Goal: Information Seeking & Learning: Check status

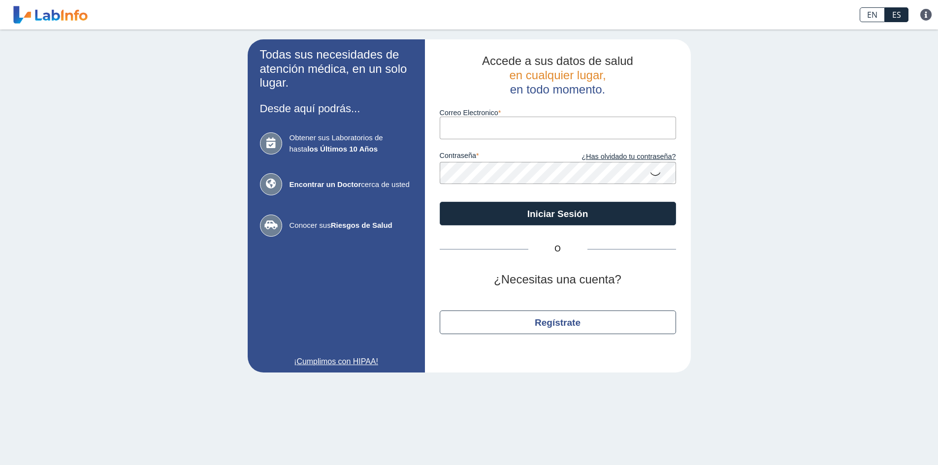
click at [492, 120] on input "Correo Electronico" at bounding box center [558, 128] width 236 height 22
type input "xandrivet@gmail.com"
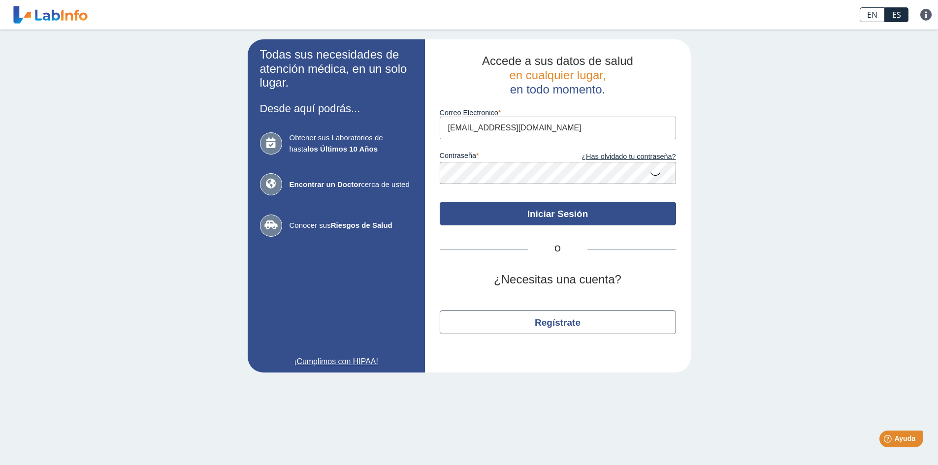
click at [537, 216] on button "Iniciar Sesión" at bounding box center [558, 214] width 236 height 24
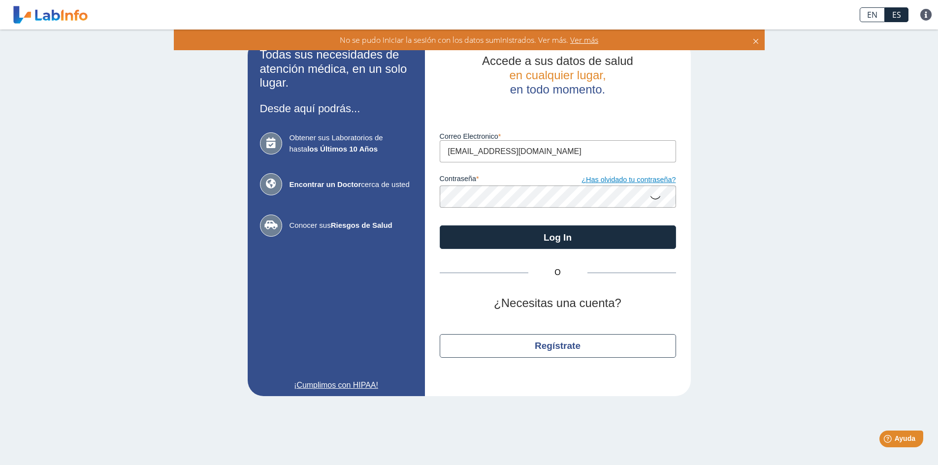
click at [629, 176] on link "¿Has olvidado tu contraseña?" at bounding box center [617, 180] width 118 height 11
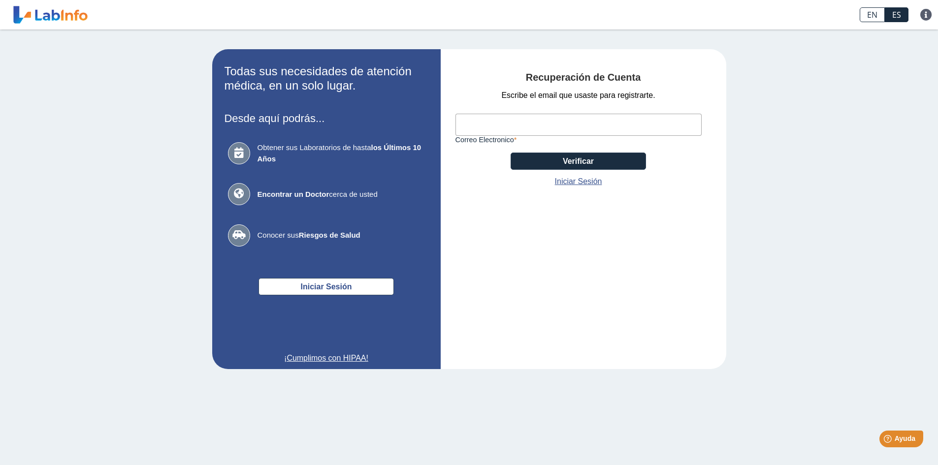
click at [507, 120] on input "Correo Electronico" at bounding box center [579, 125] width 246 height 22
type input "xandrivet@gmail.com"
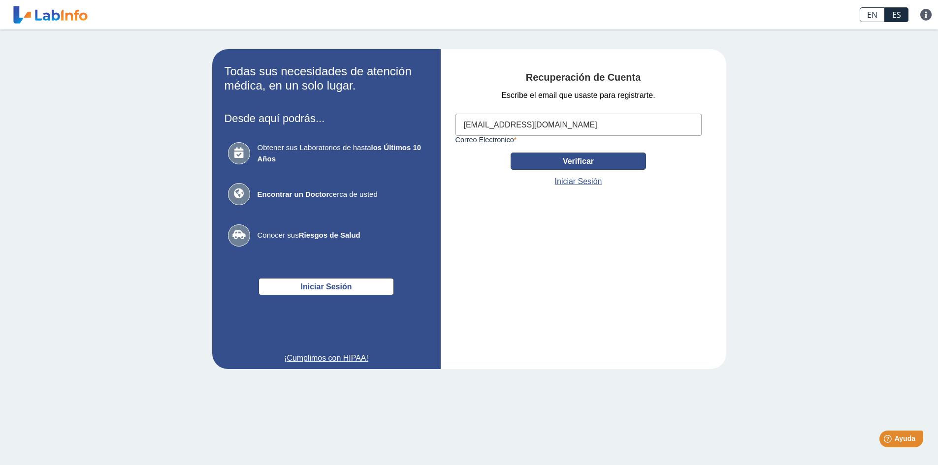
click at [579, 159] on button "Verificar" at bounding box center [578, 161] width 135 height 17
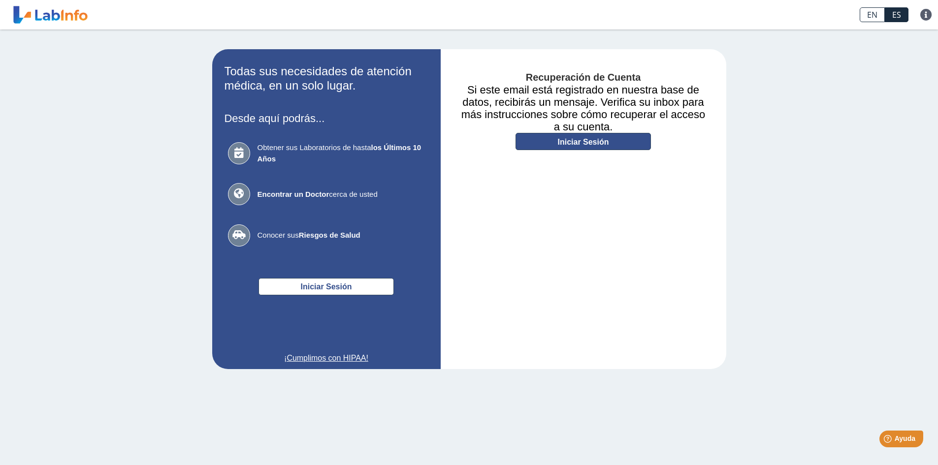
click at [597, 144] on link "Iniciar Sesión" at bounding box center [583, 141] width 135 height 17
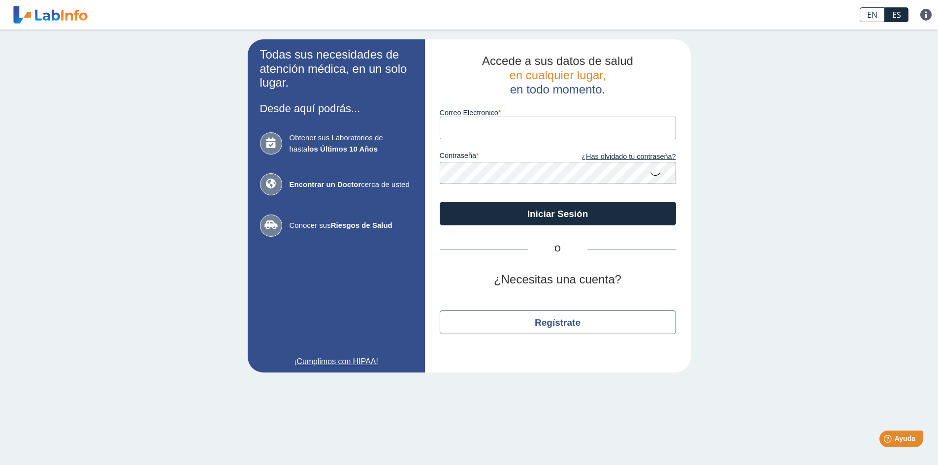
click at [536, 128] on input "Correo Electronico" at bounding box center [558, 128] width 236 height 22
click at [606, 135] on input "Correo Electronico" at bounding box center [558, 128] width 236 height 22
type input "xandrivet@gmail.com"
drag, startPoint x: 937, startPoint y: 3, endPoint x: 689, endPoint y: 27, distance: 249.8
click at [689, 27] on div "EN ES Preguntas Frecuentes Política de privacidad" at bounding box center [467, 15] width 753 height 30
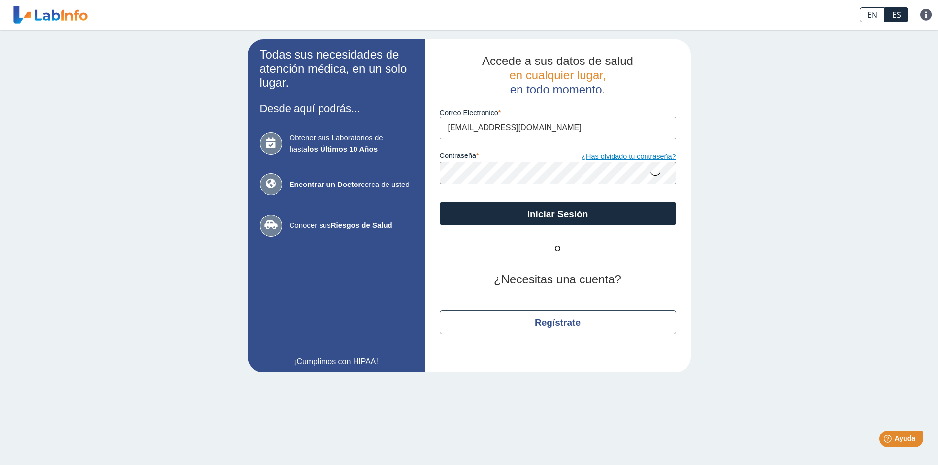
click at [650, 155] on link "¿Has olvidado tu contraseña?" at bounding box center [617, 157] width 118 height 11
drag, startPoint x: 0, startPoint y: 0, endPoint x: 514, endPoint y: 126, distance: 528.9
click at [514, 126] on input "Correo Electronico" at bounding box center [558, 128] width 236 height 22
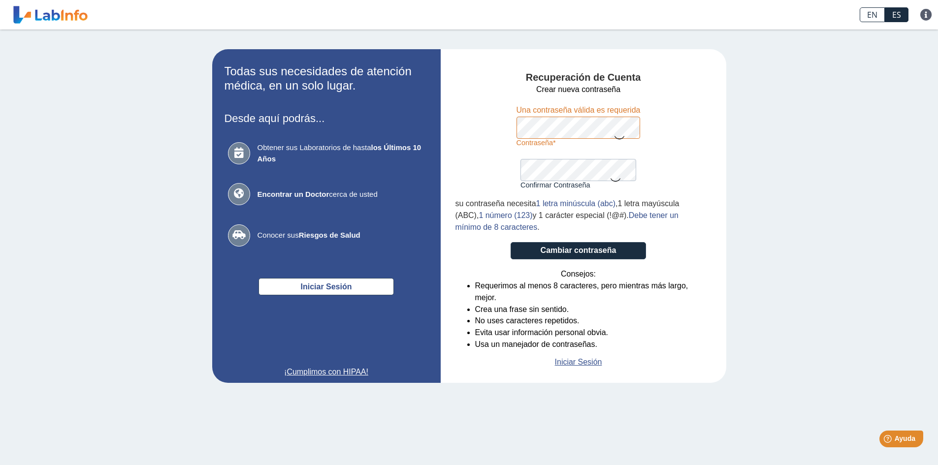
click at [620, 135] on icon at bounding box center [620, 137] width 12 height 19
drag, startPoint x: 637, startPoint y: 158, endPoint x: 676, endPoint y: 153, distance: 39.3
click at [669, 154] on form "Crear nueva contraseña Contraseña Una contraseña válida es requerida Confirmar …" at bounding box center [579, 226] width 246 height 285
click at [571, 156] on div "Confirmar Contraseña Por favor confirma su contraseña" at bounding box center [579, 168] width 116 height 42
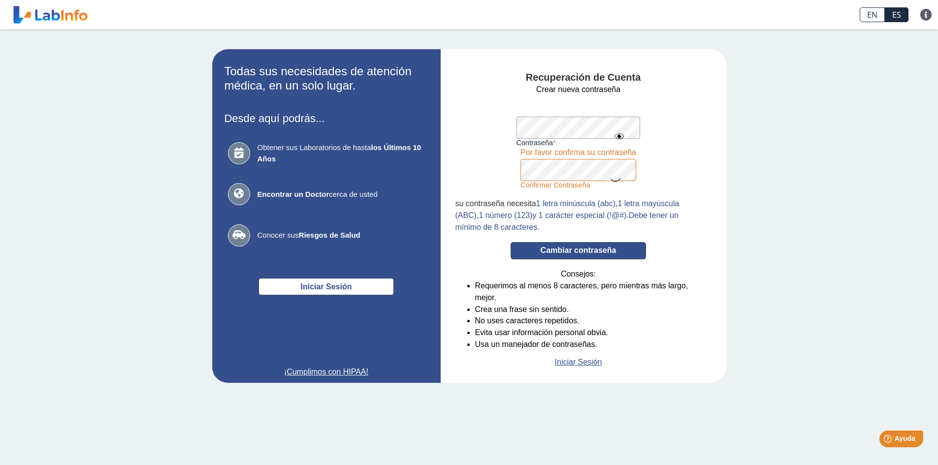
click at [624, 246] on button "Cambiar contraseña" at bounding box center [578, 250] width 135 height 17
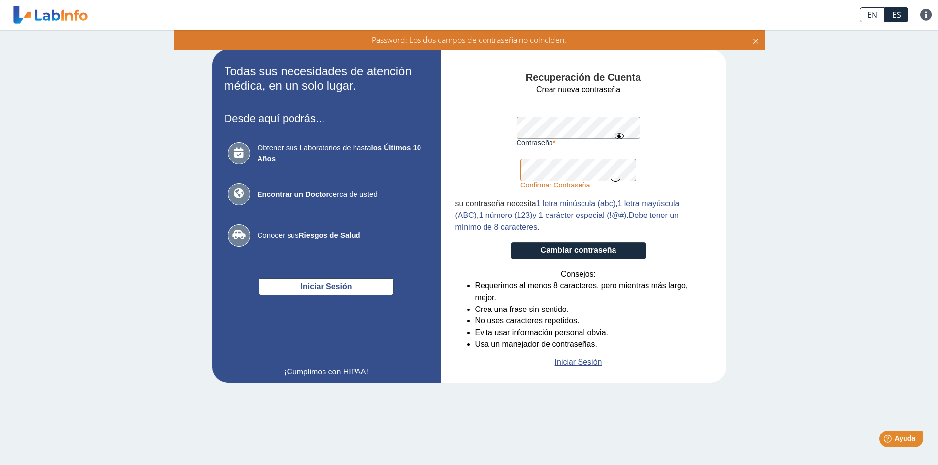
click at [354, 133] on app-recovery "Todas sus necesidades de atención médica, en un solo lugar. Desde aquí podrás..…" at bounding box center [469, 216] width 571 height 334
click at [600, 246] on button "Cambiar contraseña" at bounding box center [578, 250] width 135 height 17
click at [617, 178] on icon at bounding box center [616, 179] width 12 height 19
click at [419, 161] on app-recovery "Todas sus necesidades de atención médica, en un solo lugar. Desde aquí podrás..…" at bounding box center [469, 216] width 571 height 334
click at [623, 251] on button "Cambiar contraseña" at bounding box center [578, 250] width 135 height 17
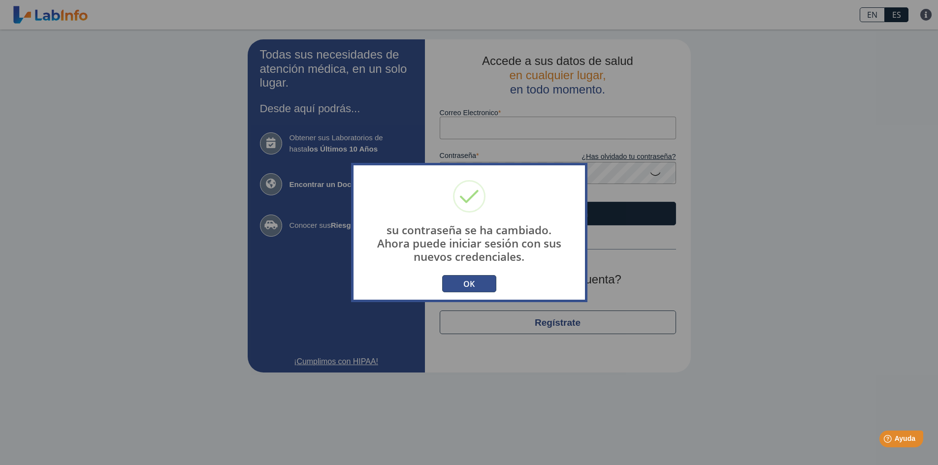
click at [465, 282] on button "OK" at bounding box center [469, 283] width 54 height 17
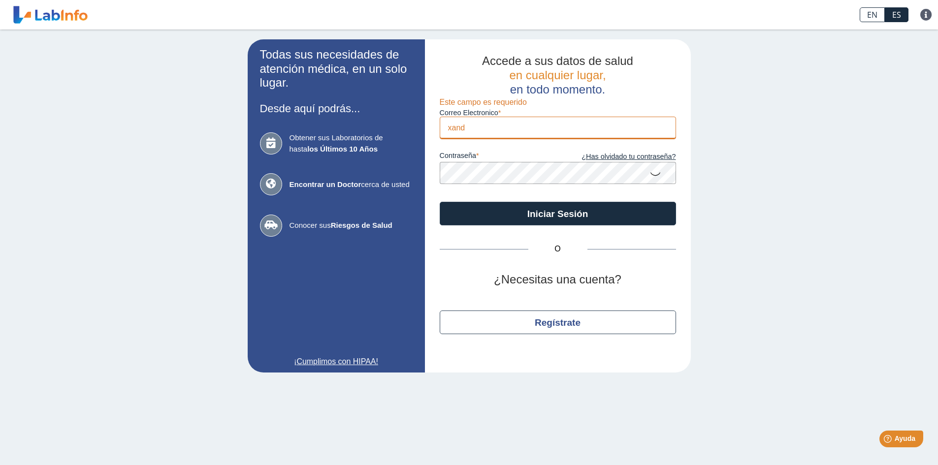
type input "xandrivet@gmail.com"
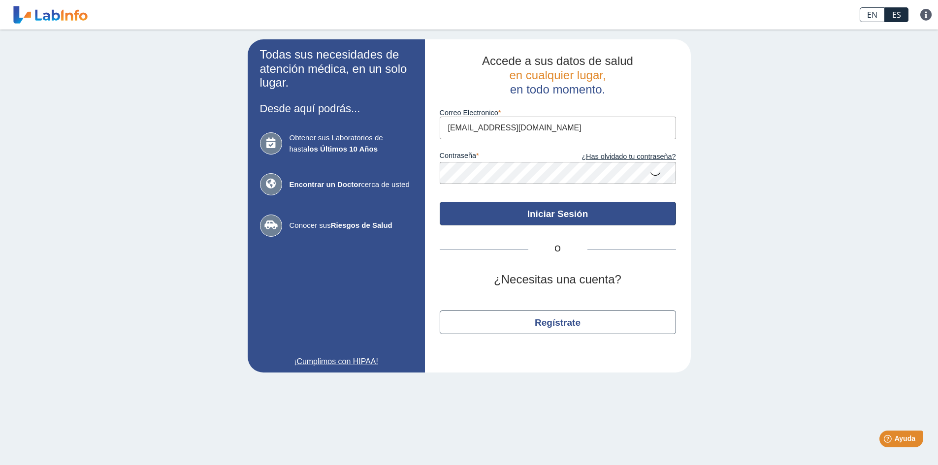
click at [567, 209] on button "Iniciar Sesión" at bounding box center [558, 214] width 236 height 24
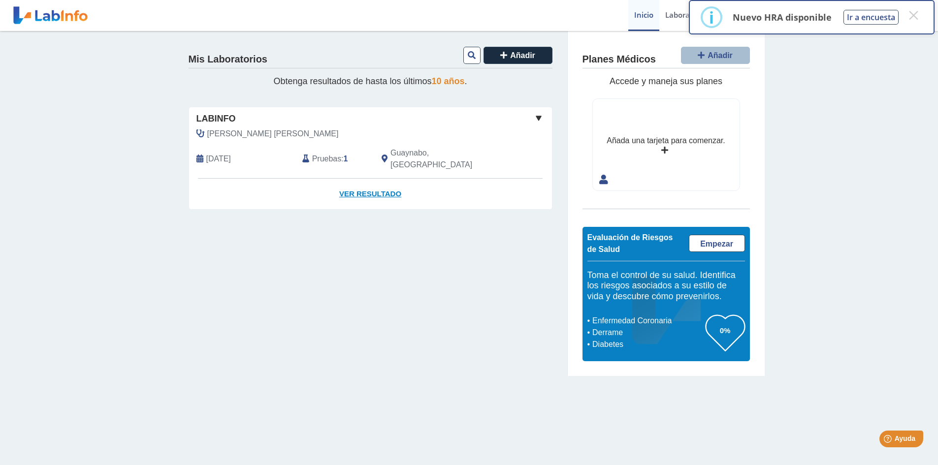
click at [380, 182] on link "Ver Resultado" at bounding box center [370, 194] width 363 height 31
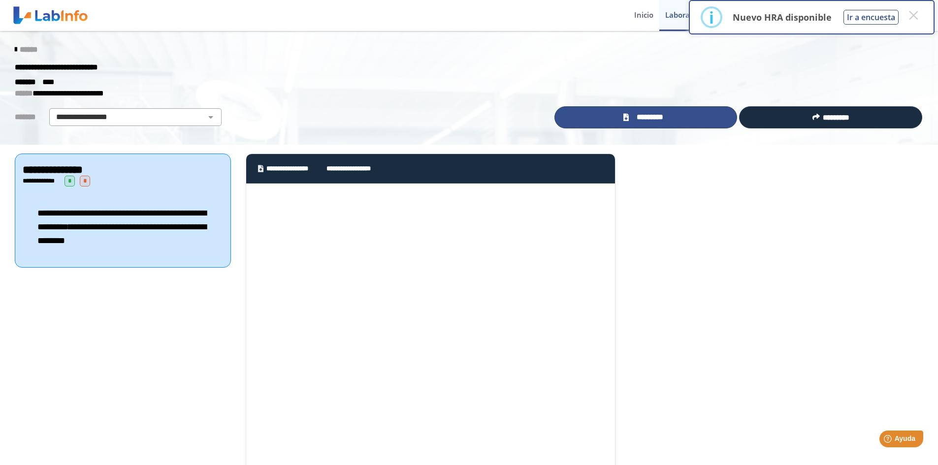
click at [648, 114] on span "*********" at bounding box center [650, 117] width 36 height 11
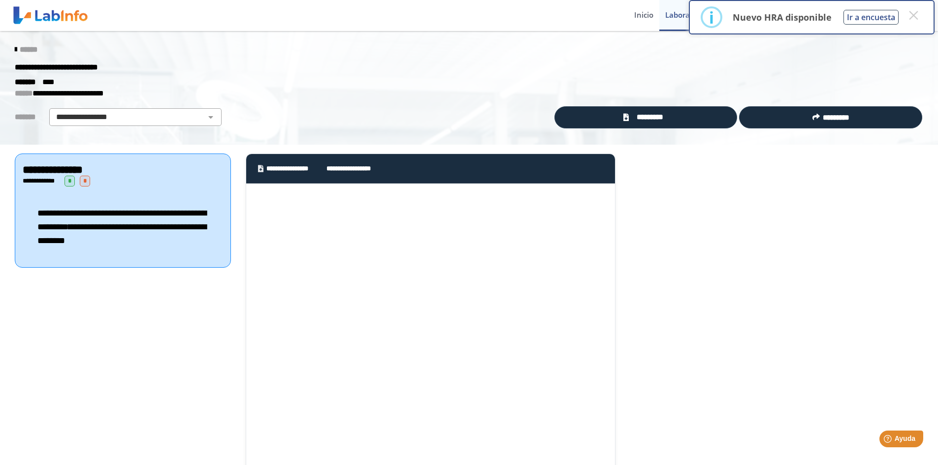
click at [567, 40] on div "**********" at bounding box center [469, 88] width 938 height 114
click at [15, 49] on icon at bounding box center [16, 50] width 2 height 8
click at [199, 117] on select "**********" at bounding box center [135, 117] width 166 height 12
click at [52, 111] on select "**********" at bounding box center [135, 117] width 166 height 12
click at [847, 77] on div "******* ****" at bounding box center [468, 82] width 923 height 12
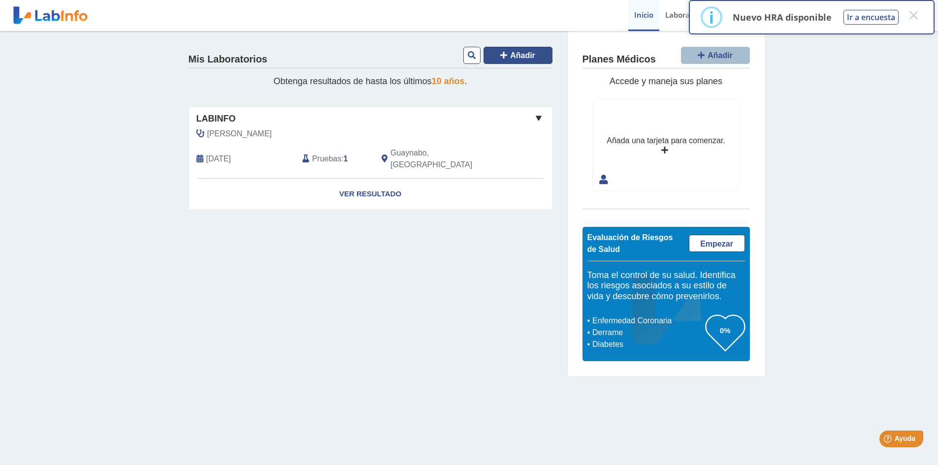
click at [512, 55] on span "Añadir" at bounding box center [522, 55] width 25 height 8
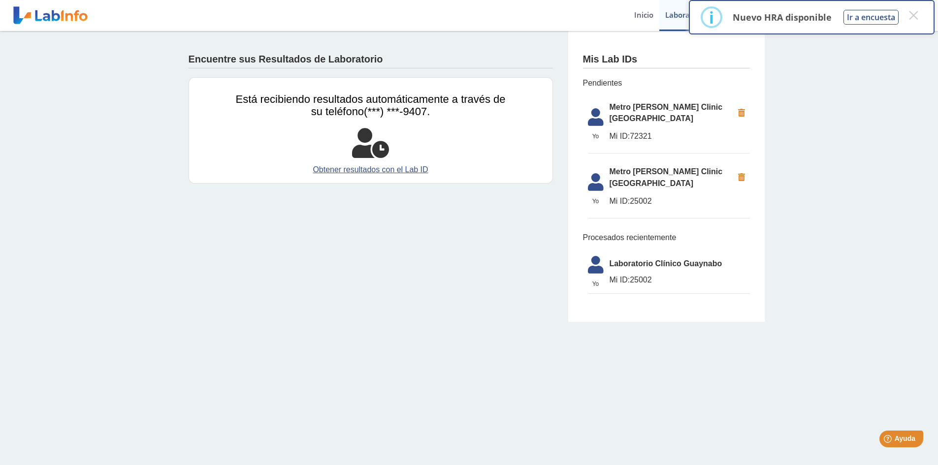
click at [650, 131] on span "Mi ID: 72321" at bounding box center [672, 137] width 124 height 12
click at [639, 131] on span "Mi ID: 72321" at bounding box center [672, 137] width 124 height 12
click at [645, 131] on span "Mi ID: 72321" at bounding box center [672, 137] width 124 height 12
click at [645, 117] on li "Yo Yo Metro [PERSON_NAME] Clinic [GEOGRAPHIC_DATA] ID: 72321" at bounding box center [669, 126] width 162 height 58
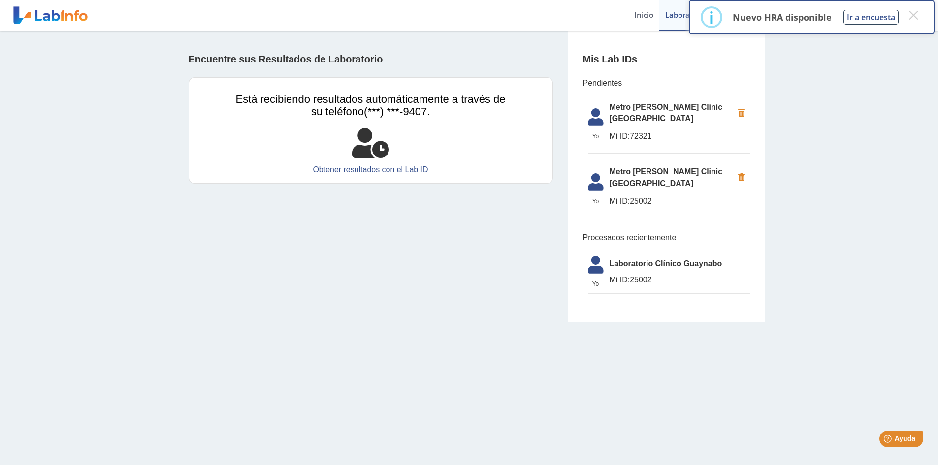
click at [635, 196] on span "Mi ID: 25002" at bounding box center [672, 202] width 124 height 12
click at [609, 256] on icon at bounding box center [596, 268] width 28 height 24
drag, startPoint x: 613, startPoint y: 111, endPoint x: 373, endPoint y: 143, distance: 242.0
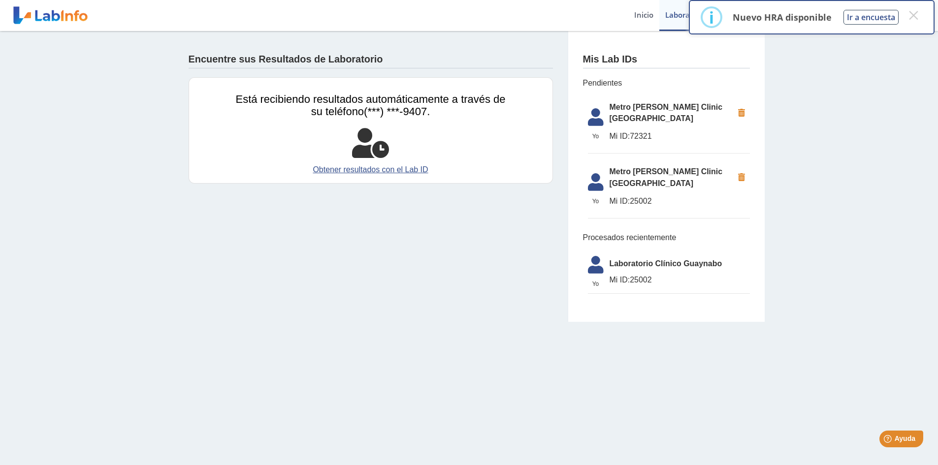
click at [575, 120] on div "Mis Lab IDs Pendientes Yo Yo Metro Pavia Clinic Bella Vista Mi ID: 72321 Yo Yo …" at bounding box center [666, 176] width 197 height 291
click at [358, 173] on link "Obtener resultados con el Lab ID" at bounding box center [371, 170] width 270 height 12
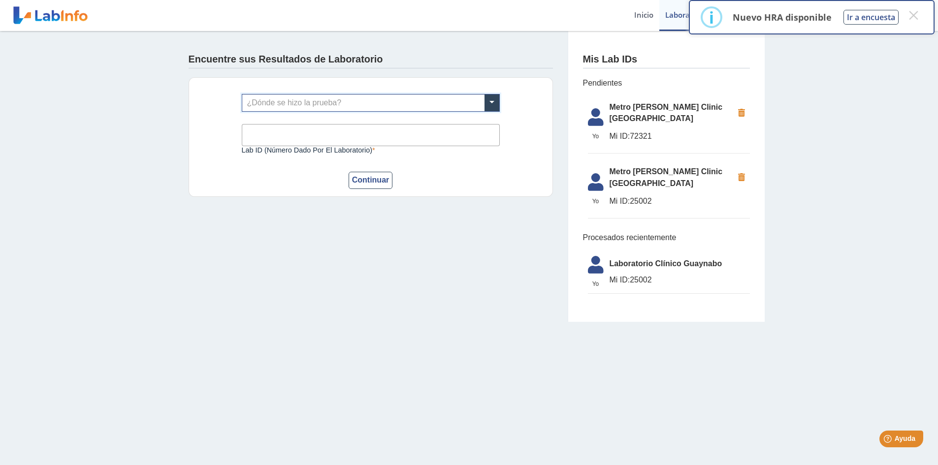
click at [418, 102] on input "text" at bounding box center [370, 103] width 257 height 17
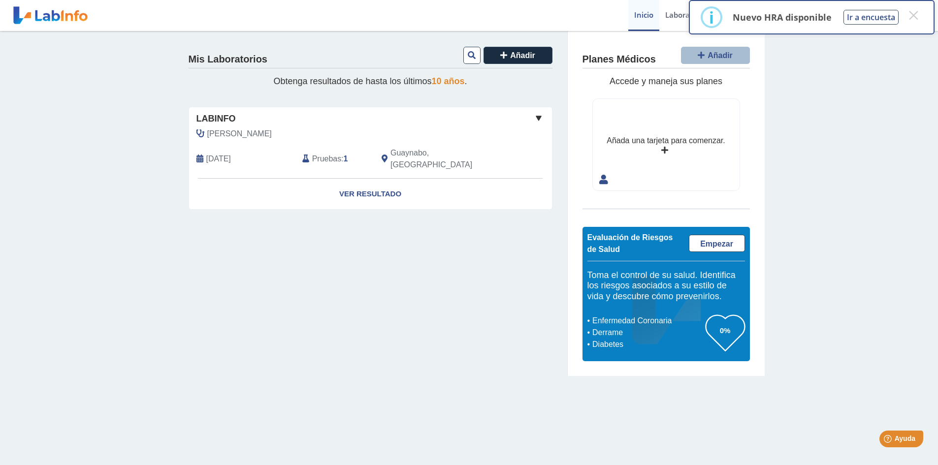
click at [540, 115] on span at bounding box center [539, 118] width 12 height 12
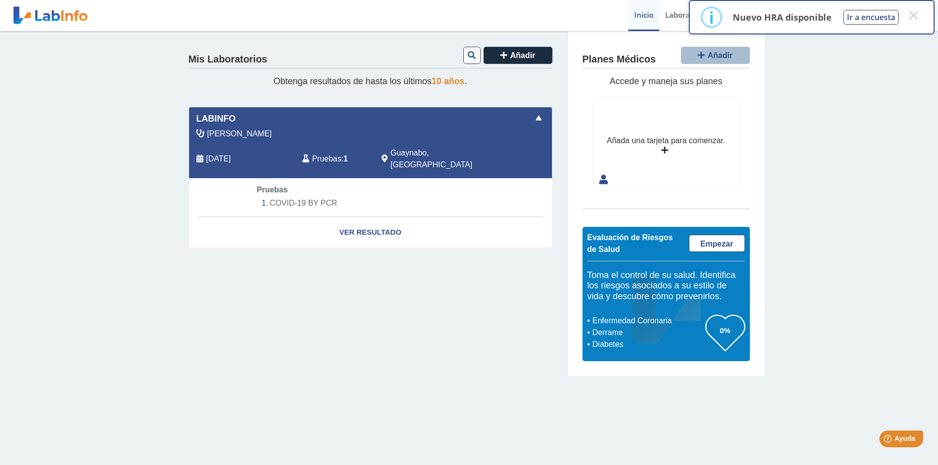
click at [279, 196] on li "COVID-19 BY PCR" at bounding box center [370, 203] width 227 height 15
click at [304, 196] on li "COVID-19 BY PCR" at bounding box center [370, 203] width 227 height 15
select select "**********"
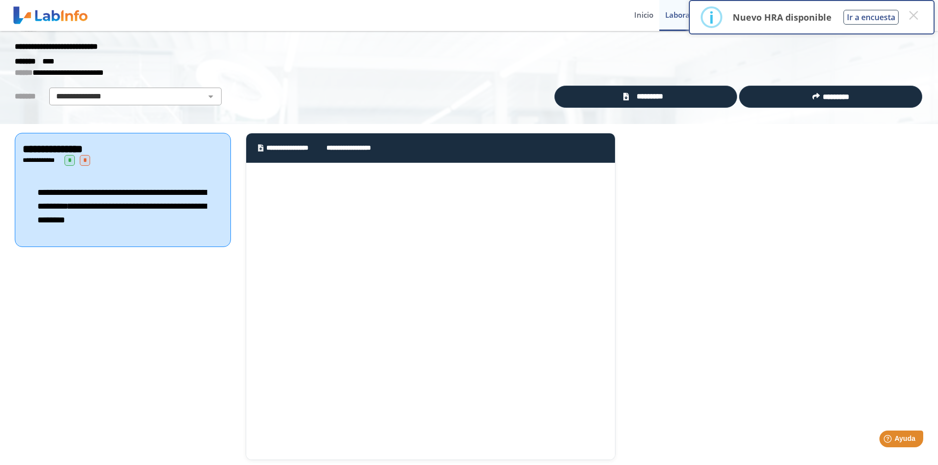
scroll to position [31, 0]
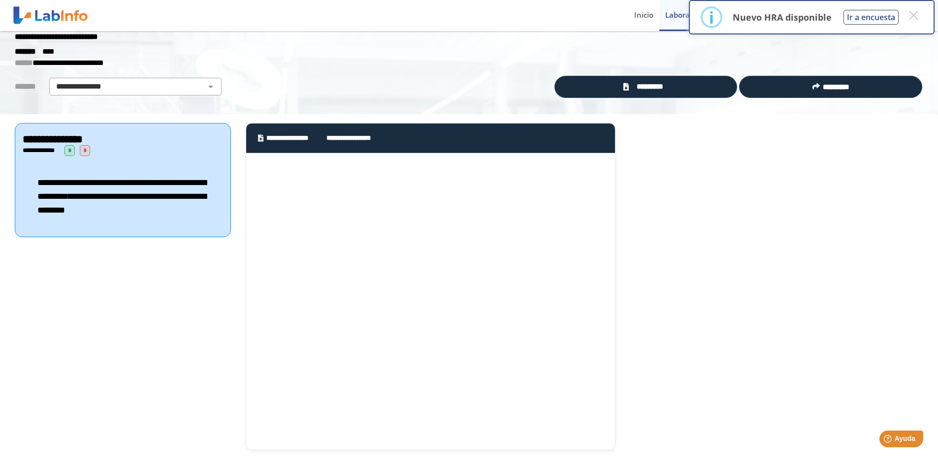
click at [361, 140] on span "**********" at bounding box center [356, 138] width 58 height 10
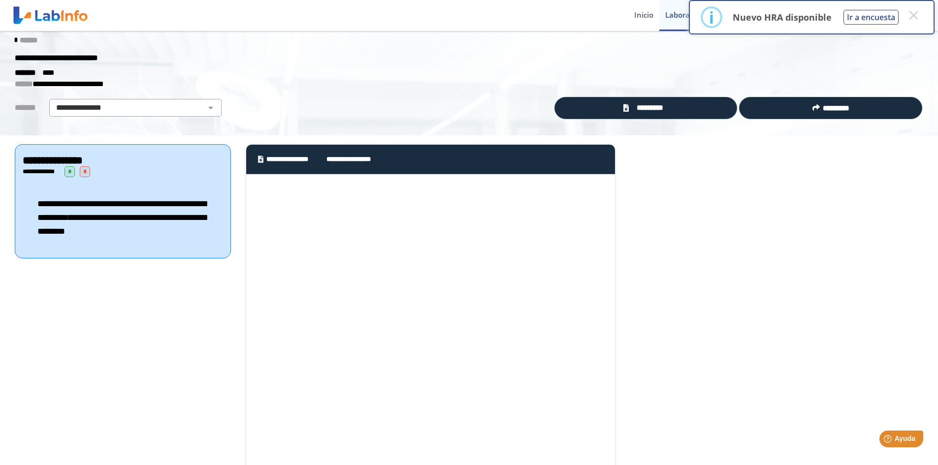
scroll to position [0, 0]
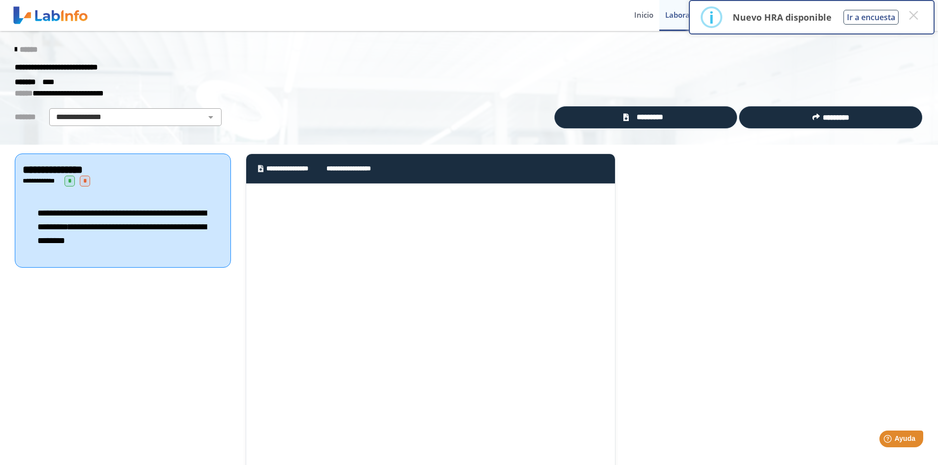
click at [15, 47] on icon at bounding box center [16, 50] width 2 height 8
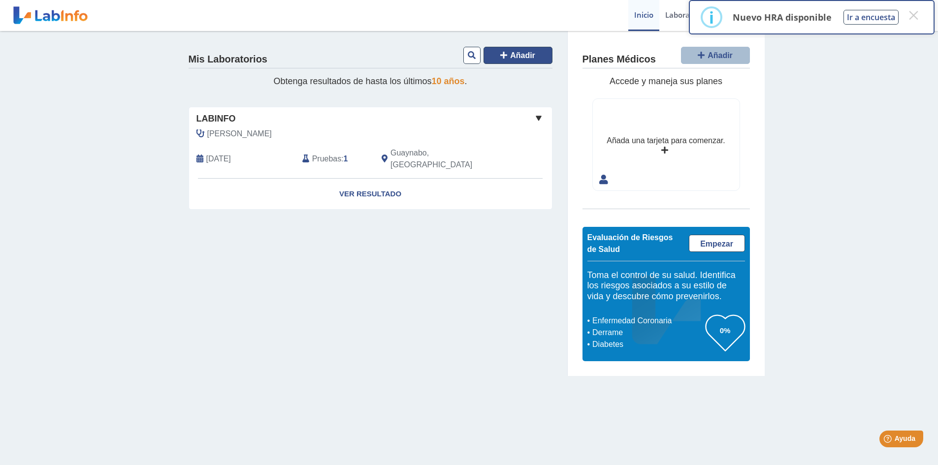
click at [505, 56] on icon at bounding box center [503, 55] width 7 height 8
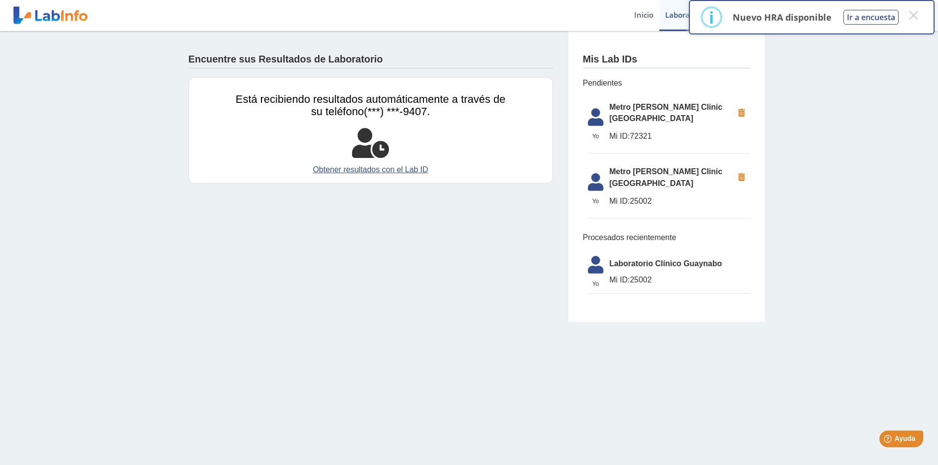
click at [638, 117] on li "Yo Yo Metro Pavia Clinic Bella Vista Mi ID: 72321" at bounding box center [669, 126] width 162 height 58
click at [662, 166] on span "Metro [PERSON_NAME] Clinic [GEOGRAPHIC_DATA]" at bounding box center [672, 178] width 124 height 24
click at [491, 125] on div "Está recibiendo resultados automáticamente a través de su teléfono (***) ***-94…" at bounding box center [371, 130] width 364 height 106
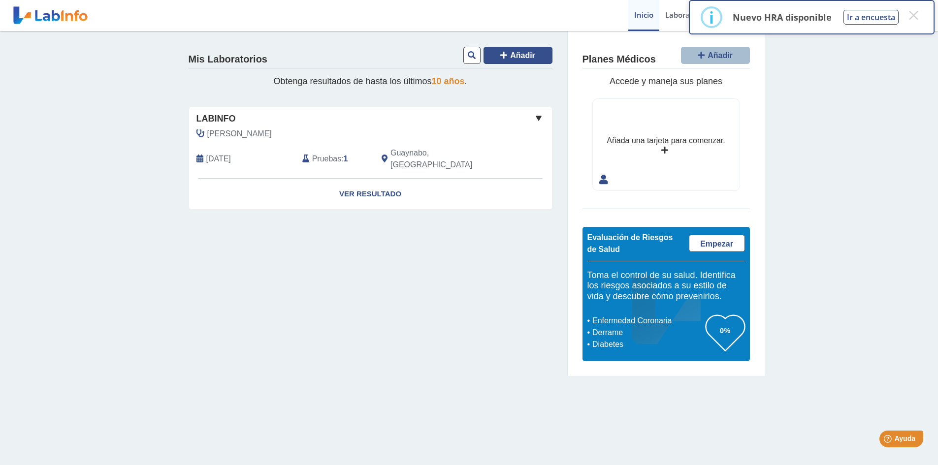
click at [524, 51] on span "Añadir" at bounding box center [522, 55] width 25 height 8
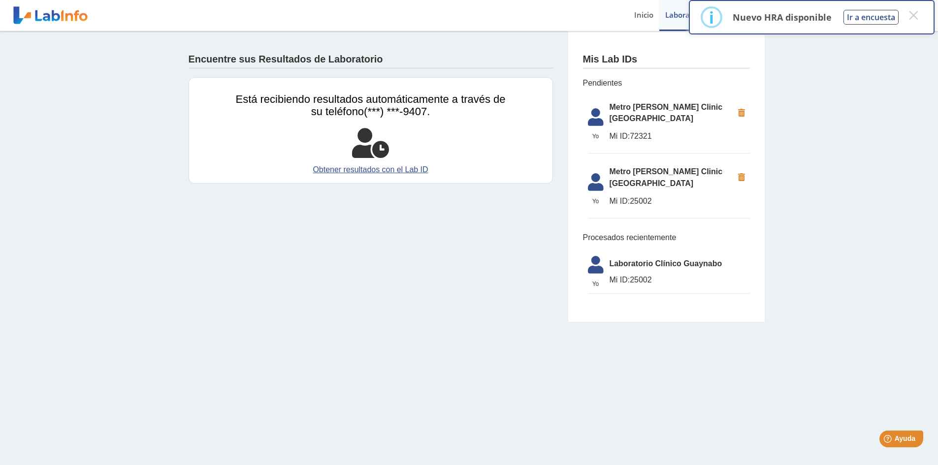
click at [534, 54] on div "Encuentre sus Resultados de Laboratorio" at bounding box center [371, 57] width 364 height 23
drag, startPoint x: 723, startPoint y: 63, endPoint x: 822, endPoint y: 106, distance: 109.0
click at [724, 63] on div "Mis Lab IDs" at bounding box center [666, 57] width 167 height 23
click at [805, 281] on div "Encuentre sus Resultados de Laboratorio Está recibiendo resultados automáticame…" at bounding box center [469, 176] width 938 height 291
drag, startPoint x: 447, startPoint y: 130, endPoint x: 456, endPoint y: 125, distance: 10.1
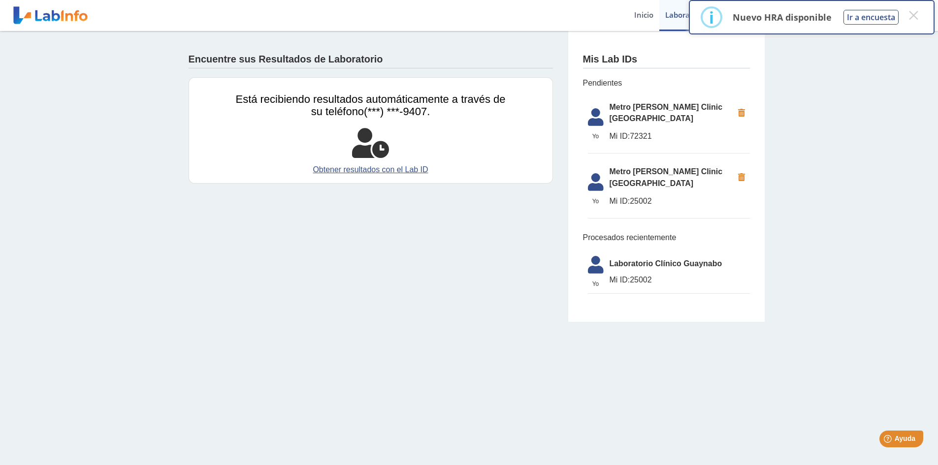
click at [452, 126] on div "Está recibiendo resultados automáticamente a través de su teléfono (***) ***-94…" at bounding box center [371, 130] width 364 height 106
click at [174, 51] on div "Encuentre sus Resultados de Laboratorio Está recibiendo resultados automáticame…" at bounding box center [371, 114] width 394 height 167
click at [912, 12] on button "×" at bounding box center [914, 15] width 18 height 18
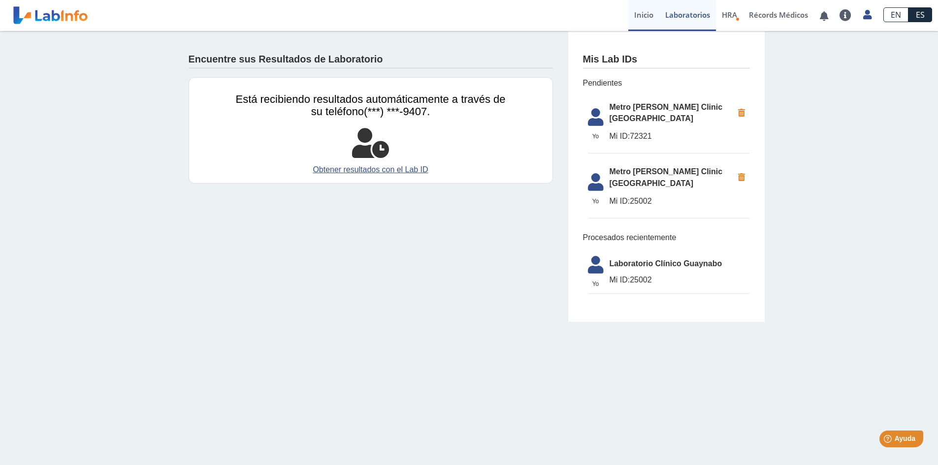
click at [633, 17] on link "Inicio" at bounding box center [643, 15] width 31 height 31
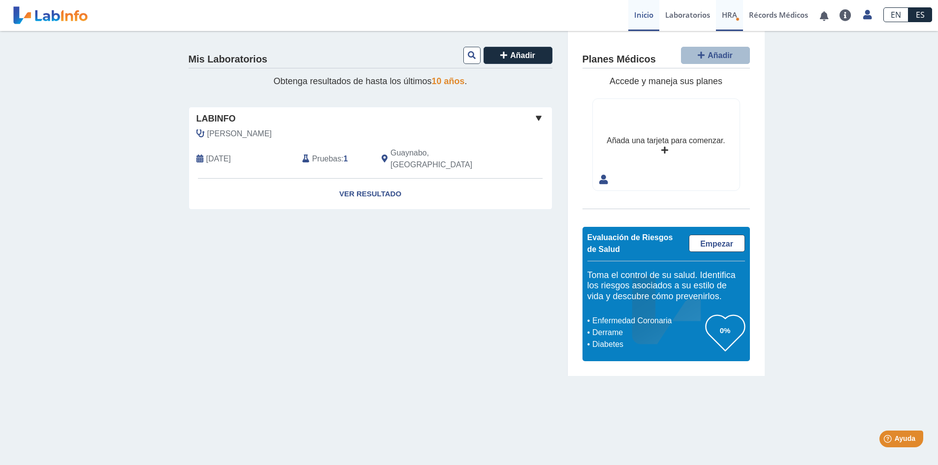
click at [732, 15] on span "HRA" at bounding box center [729, 15] width 15 height 10
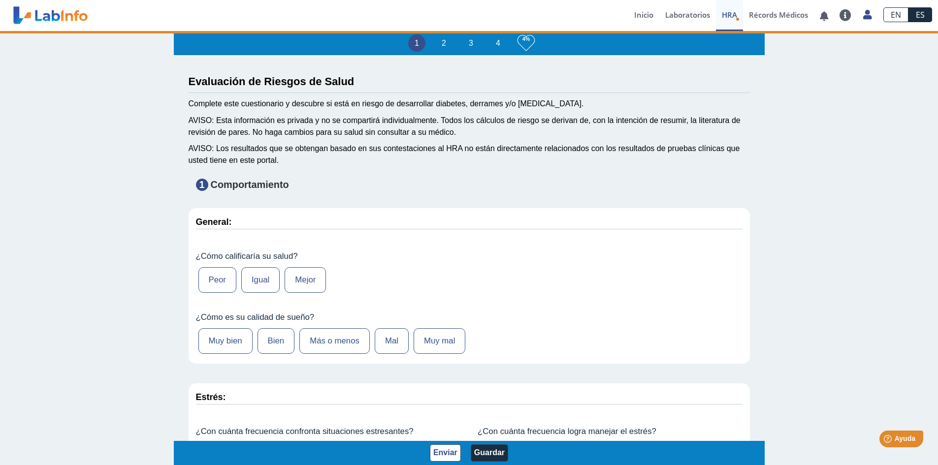
type input "Kamila Toyos"
type input "2005-11-14"
select select
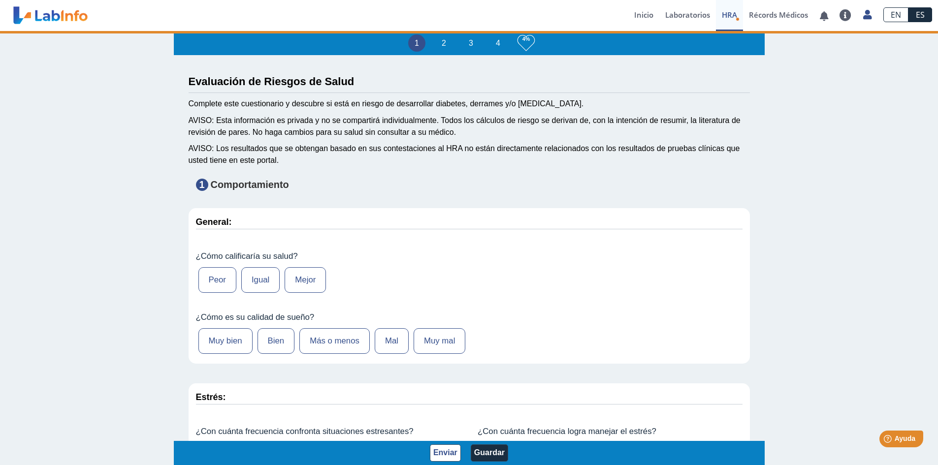
select select
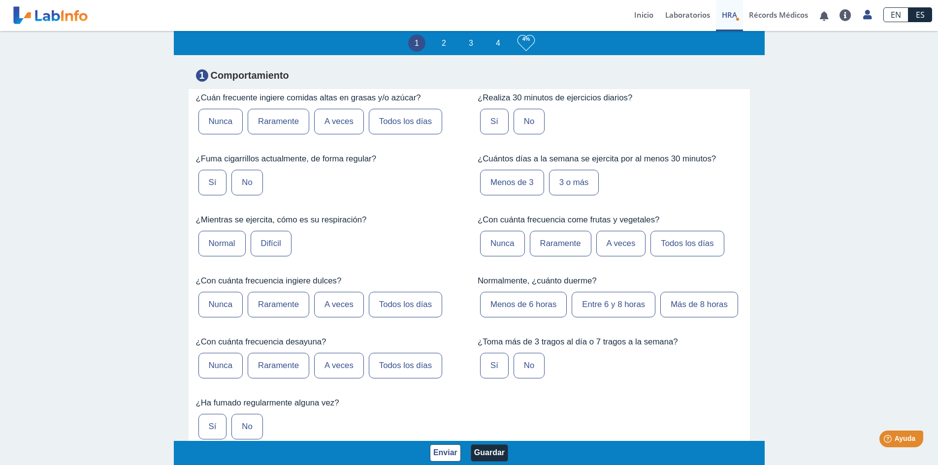
scroll to position [542, 0]
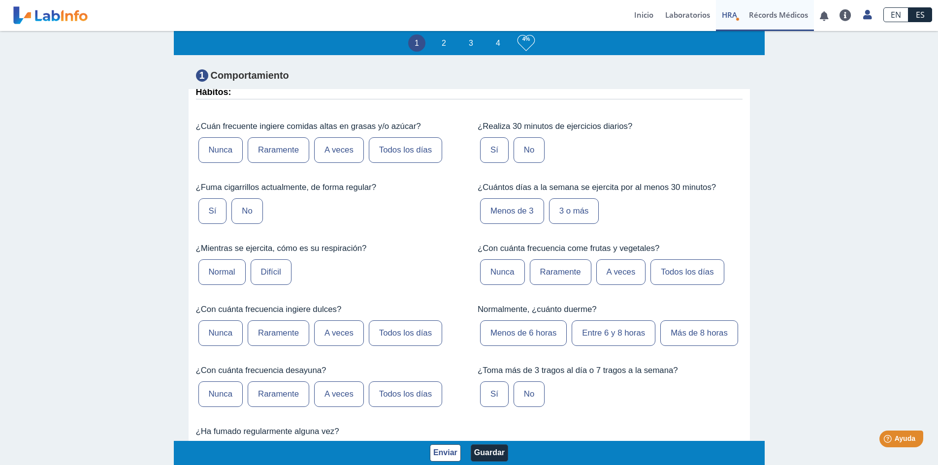
click at [764, 13] on link "Récords Médicos" at bounding box center [778, 15] width 71 height 31
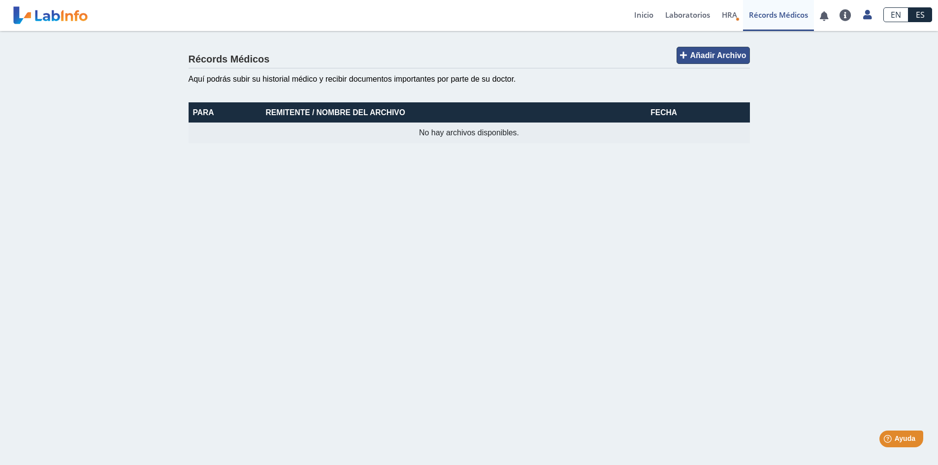
click at [721, 55] on span "Añadir Archivo" at bounding box center [718, 55] width 56 height 8
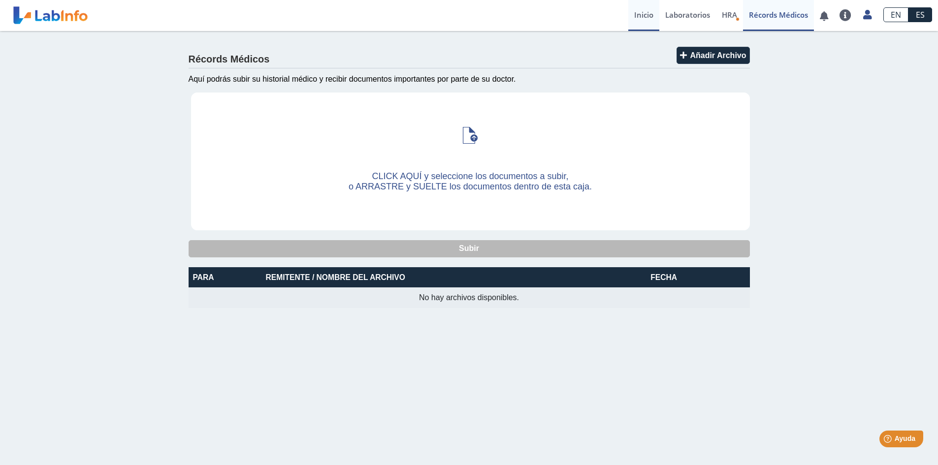
click at [639, 15] on link "Inicio" at bounding box center [643, 15] width 31 height 31
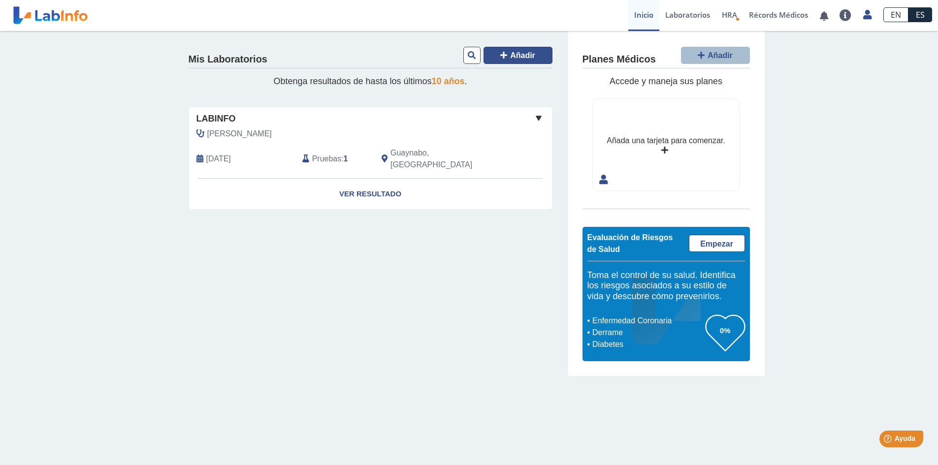
click at [523, 55] on span "Añadir" at bounding box center [522, 55] width 25 height 8
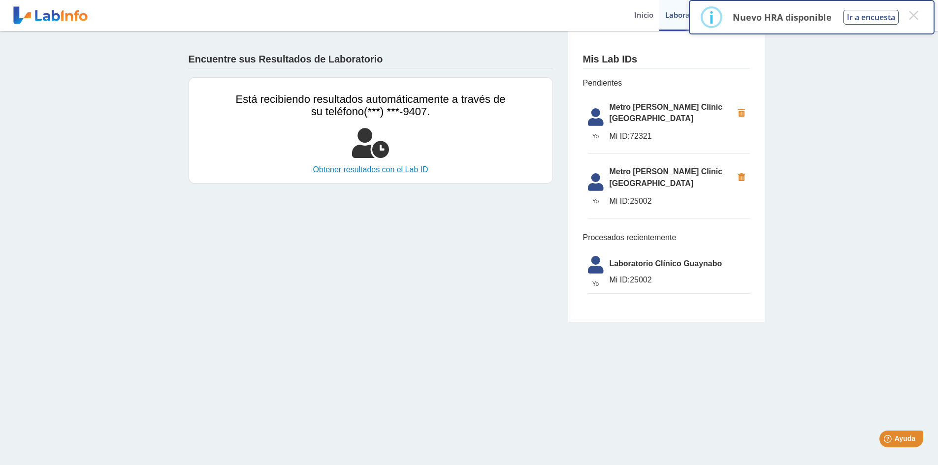
click at [394, 170] on link "Obtener resultados con el Lab ID" at bounding box center [371, 170] width 270 height 12
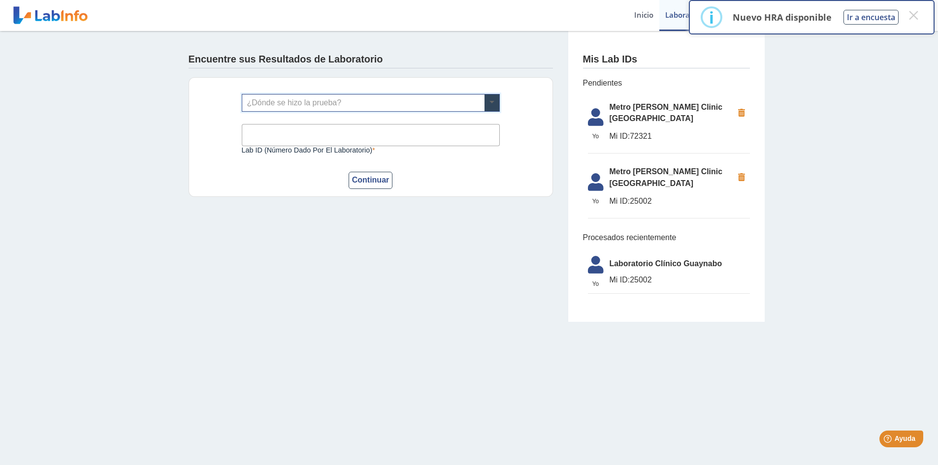
click at [494, 105] on span at bounding box center [492, 103] width 15 height 17
click at [170, 136] on div "Encuentre sus Resultados de Laboratorio ¿Dónde se hizo la prueba? Lab ID (númer…" at bounding box center [469, 176] width 938 height 291
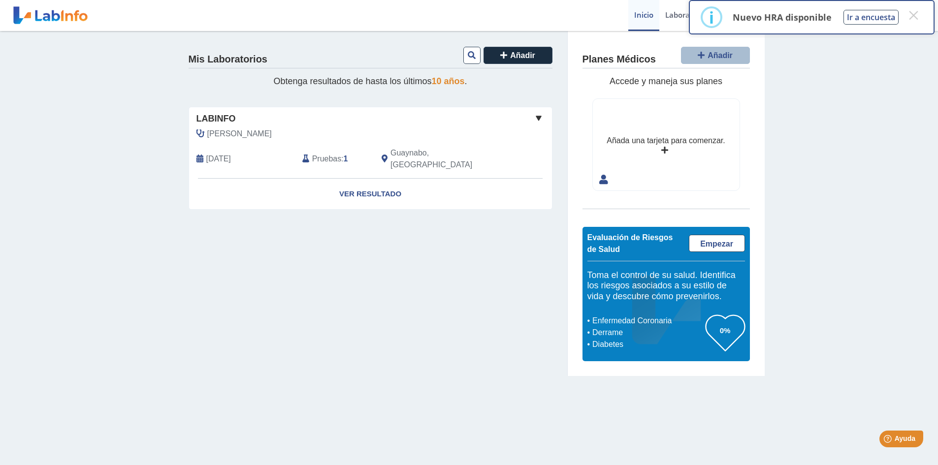
click at [200, 155] on icon at bounding box center [200, 159] width 7 height 8
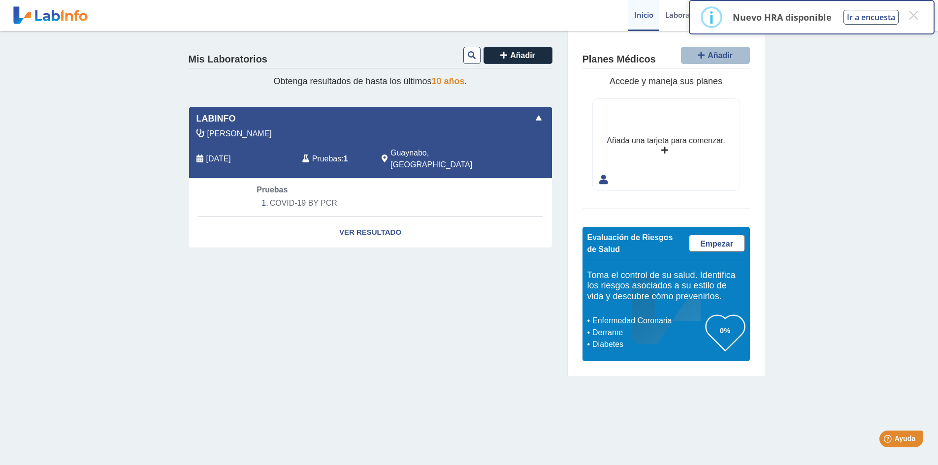
click at [540, 116] on span at bounding box center [539, 118] width 12 height 12
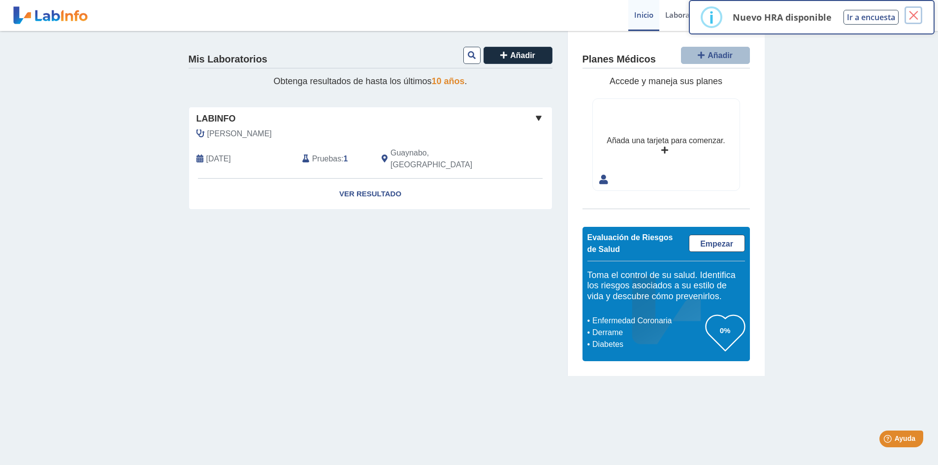
click at [913, 18] on button "×" at bounding box center [914, 15] width 18 height 18
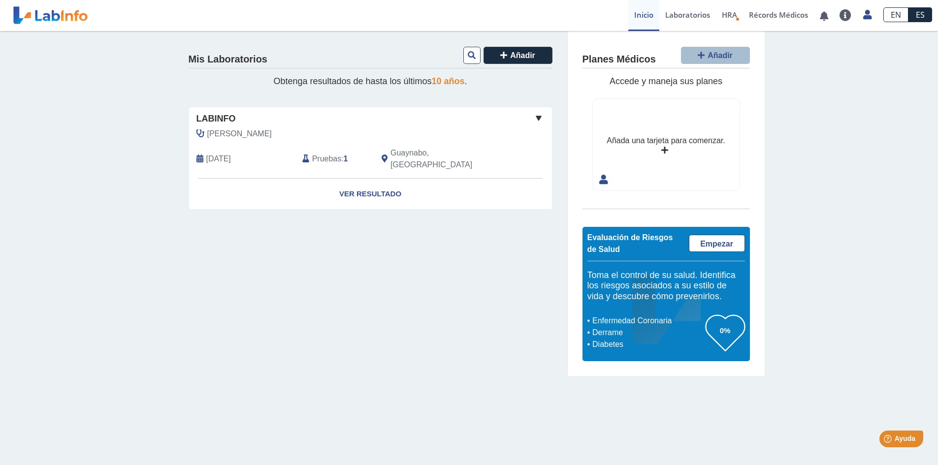
click at [456, 81] on span "10 años" at bounding box center [448, 81] width 33 height 10
click at [474, 58] on icon at bounding box center [472, 55] width 8 height 8
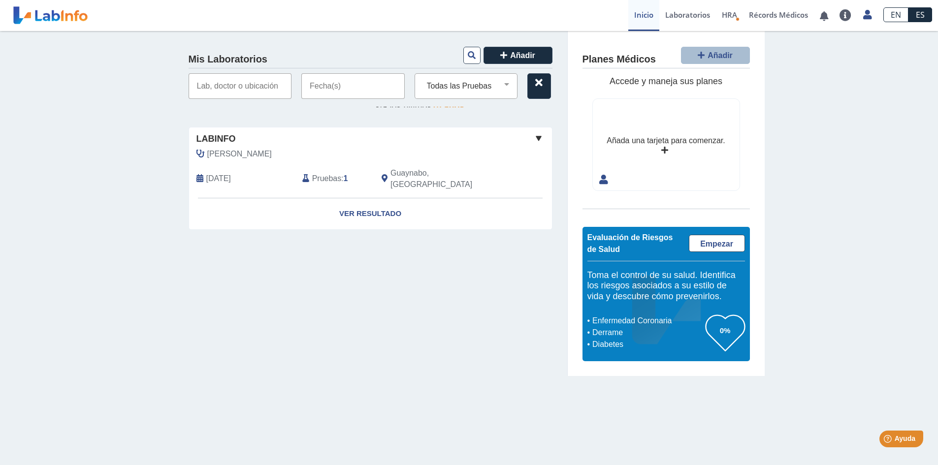
click at [250, 92] on input "text" at bounding box center [240, 86] width 103 height 26
click at [263, 89] on input "text" at bounding box center [240, 86] width 103 height 26
click at [358, 89] on input "text" at bounding box center [352, 86] width 103 height 26
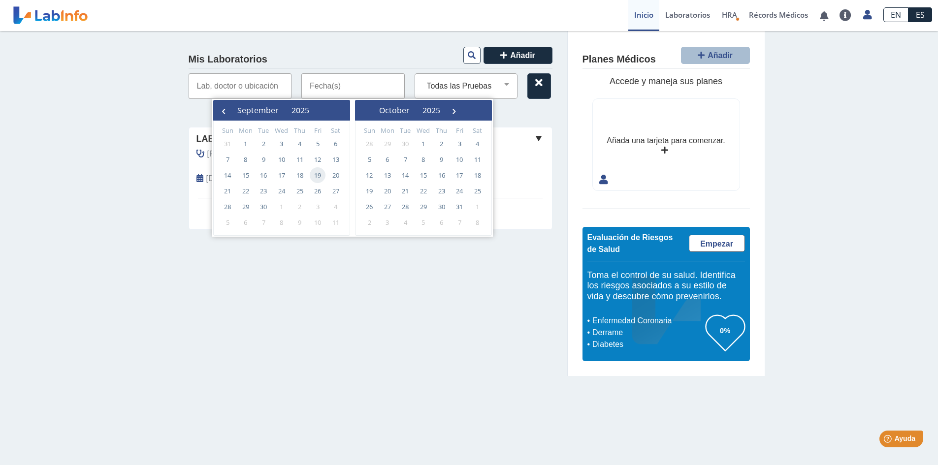
click at [318, 173] on span "19" at bounding box center [318, 175] width 16 height 16
type input "09/19/2025 - 09/19/2025"
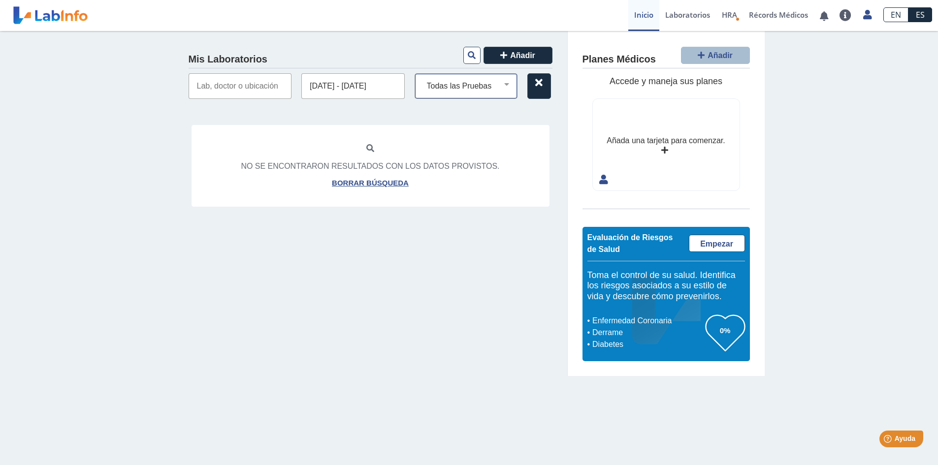
click at [474, 83] on select "Todas las Pruebas covid-19 by pcr" at bounding box center [470, 86] width 95 height 13
click at [423, 80] on select "Todas las Pruebas covid-19 by pcr" at bounding box center [470, 86] width 95 height 13
click at [269, 90] on input "text" at bounding box center [240, 86] width 103 height 26
type input "142568"
click at [487, 88] on select "Todas las Pruebas covid-19 by pcr" at bounding box center [470, 86] width 95 height 13
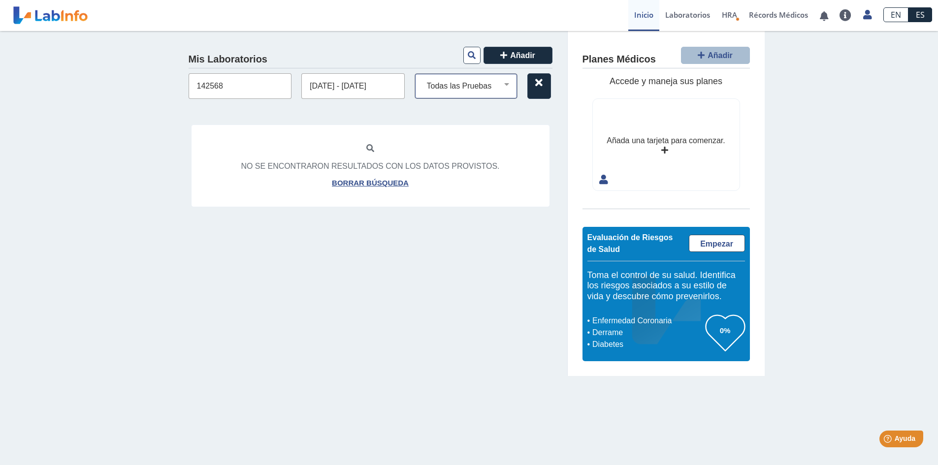
click at [423, 80] on select "Todas las Pruebas covid-19 by pcr" at bounding box center [470, 86] width 95 height 13
click at [392, 179] on link "Borrar búsqueda" at bounding box center [370, 183] width 77 height 11
select select
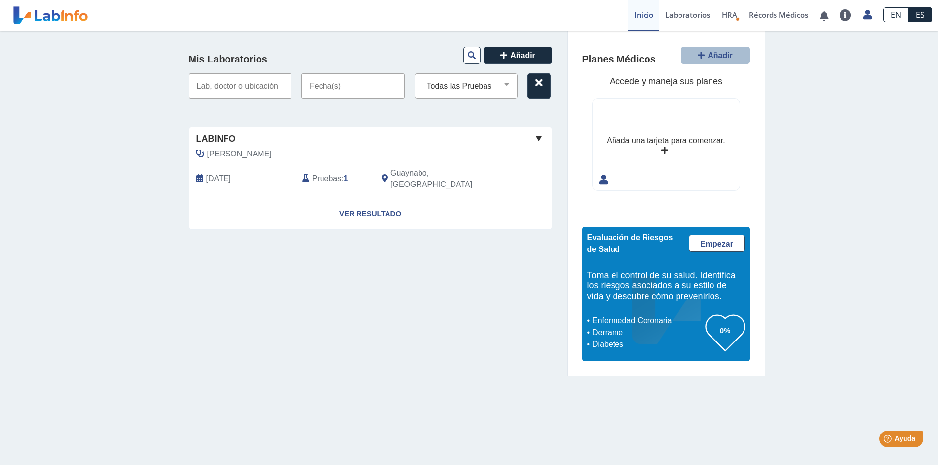
click at [261, 90] on input "text" at bounding box center [240, 86] width 103 height 26
click at [474, 55] on icon at bounding box center [472, 55] width 8 height 8
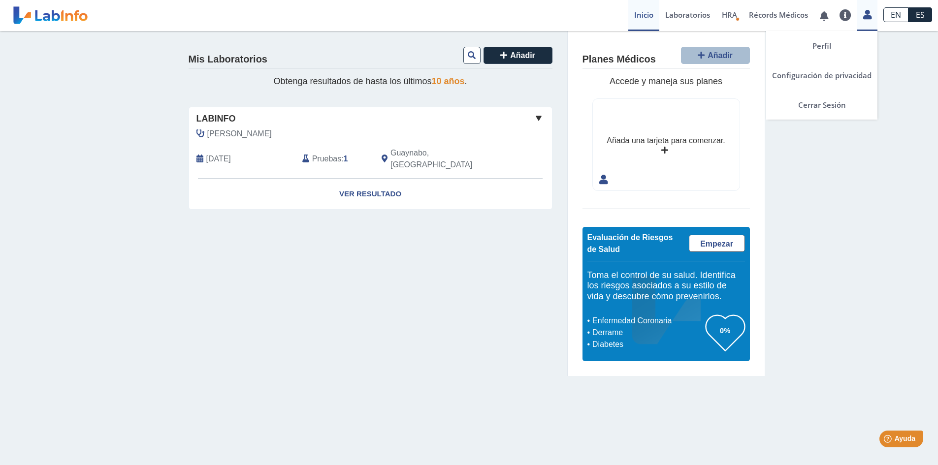
click at [866, 17] on icon at bounding box center [867, 14] width 8 height 7
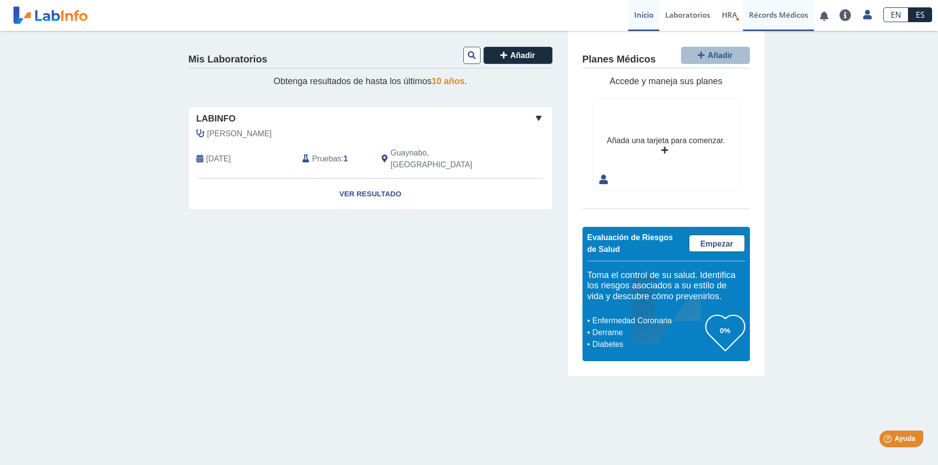
click at [759, 11] on link "Récords Médicos" at bounding box center [778, 15] width 71 height 31
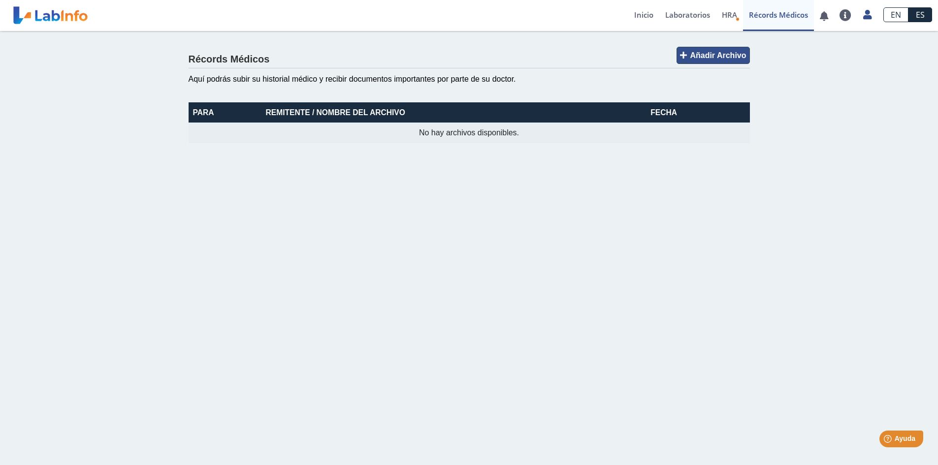
click at [736, 57] on span "Añadir Archivo" at bounding box center [718, 55] width 56 height 8
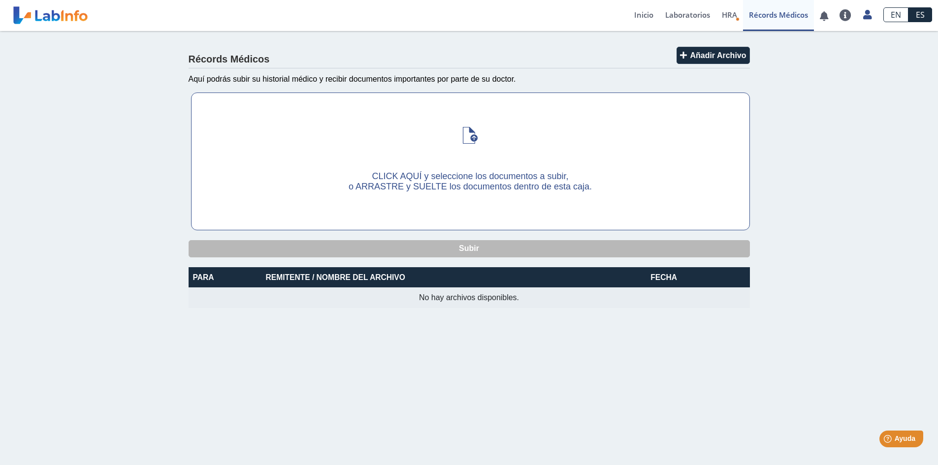
click at [485, 183] on span "o ARRASTRE y SUELTE los documentos dentro de esta caja." at bounding box center [470, 187] width 243 height 10
click at [0, 0] on input "CLICK AQUÍ y seleccione los documentos a subir, o ARRASTRE y SUELTE los documen…" at bounding box center [0, 0] width 0 height 0
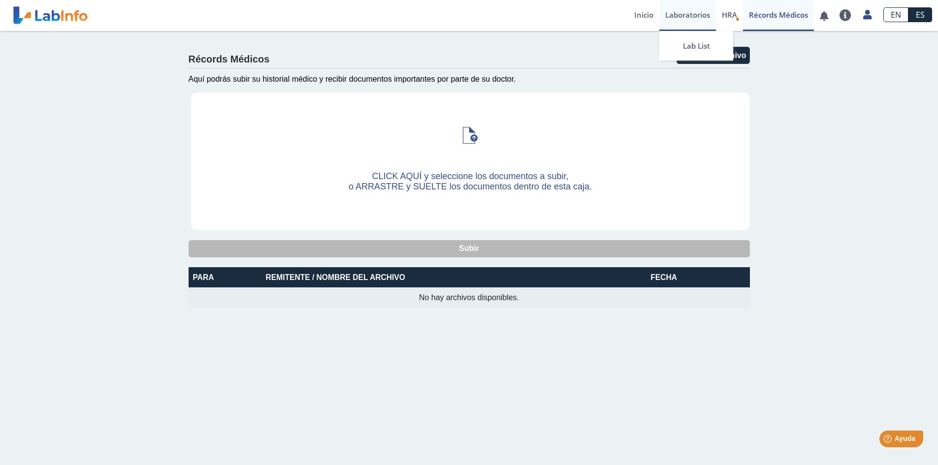
click at [685, 10] on link "Laboratorios" at bounding box center [687, 15] width 57 height 31
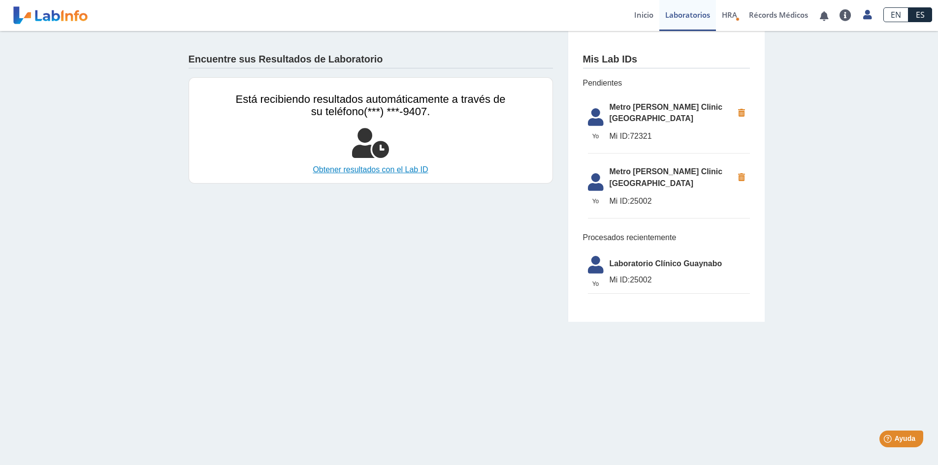
click at [399, 171] on link "Obtener resultados con el Lab ID" at bounding box center [371, 170] width 270 height 12
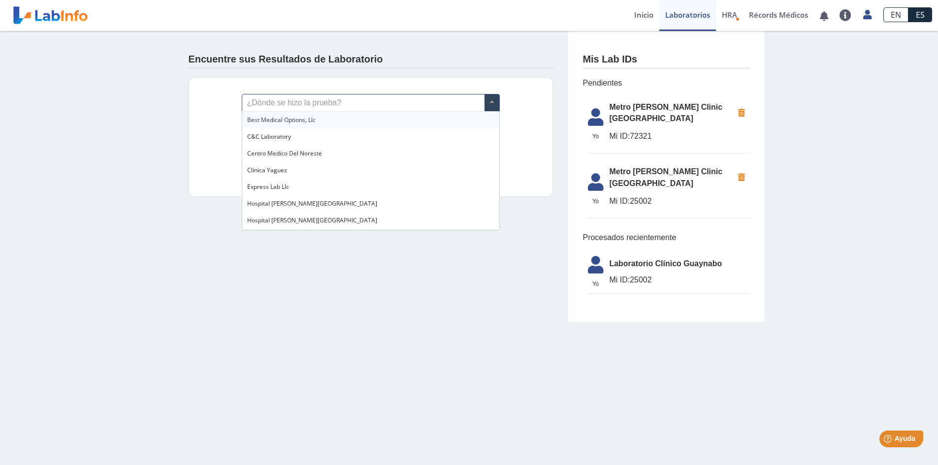
click at [493, 100] on span at bounding box center [492, 103] width 15 height 17
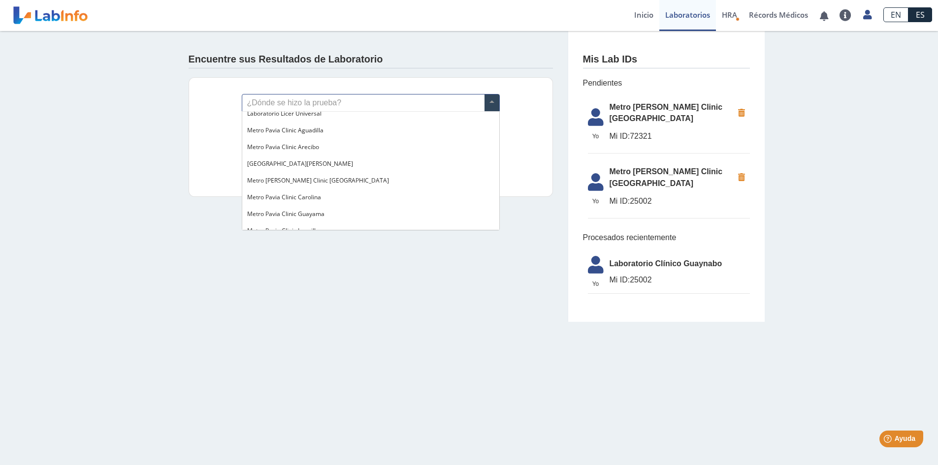
scroll to position [655, 0]
click at [298, 186] on span "Metro [PERSON_NAME] Clinic [GEOGRAPHIC_DATA]" at bounding box center [318, 185] width 142 height 8
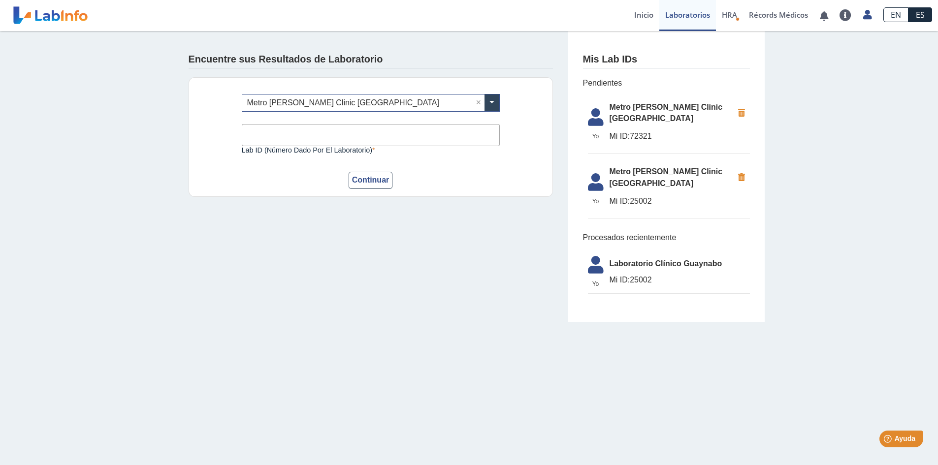
click at [335, 132] on input "Lab ID (número dado por el laboratorio)" at bounding box center [371, 135] width 258 height 22
type input "142568"
click at [365, 181] on button "Continuar" at bounding box center [371, 180] width 44 height 17
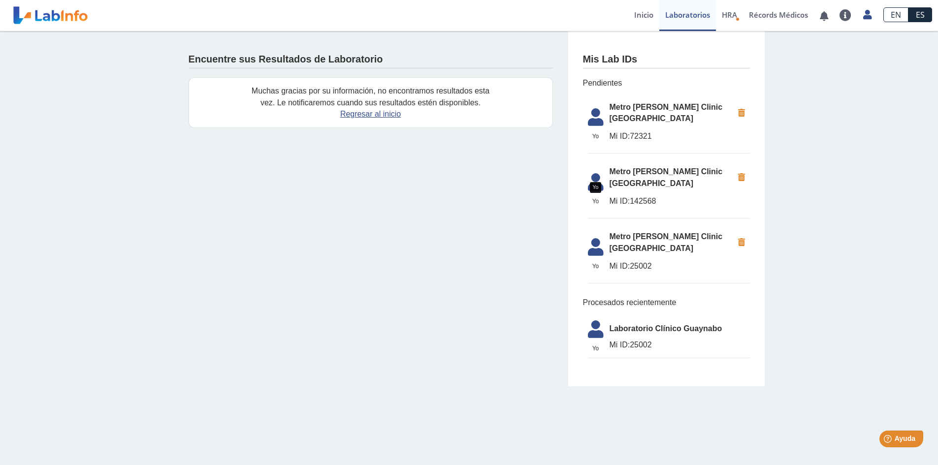
click at [596, 173] on icon at bounding box center [596, 185] width 28 height 24
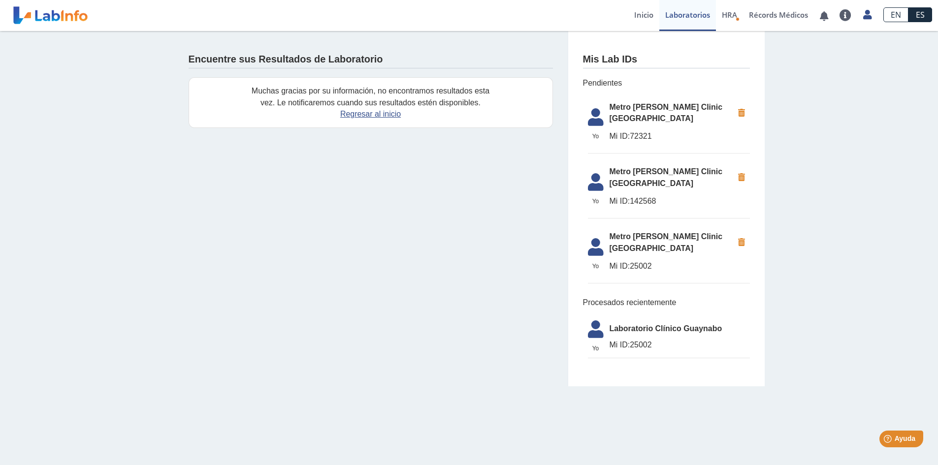
click at [596, 173] on icon at bounding box center [596, 185] width 28 height 24
click at [632, 14] on link "Inicio" at bounding box center [643, 15] width 31 height 31
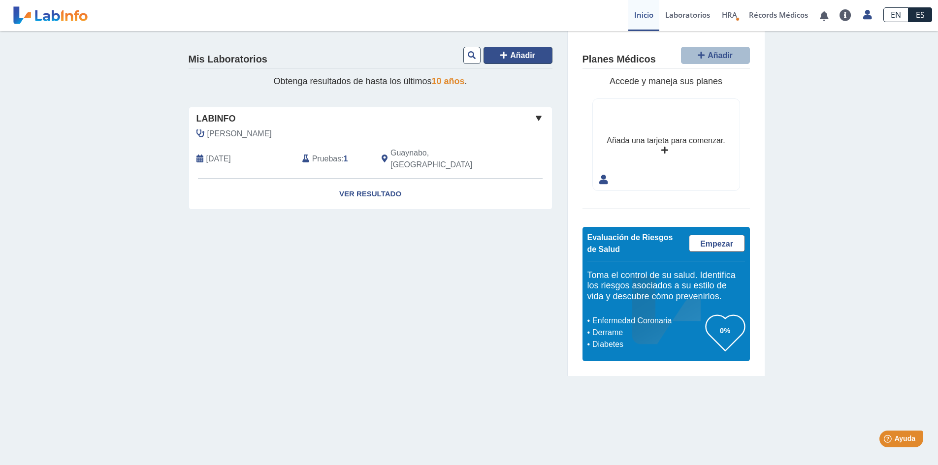
click at [511, 56] on span "Añadir" at bounding box center [522, 55] width 25 height 8
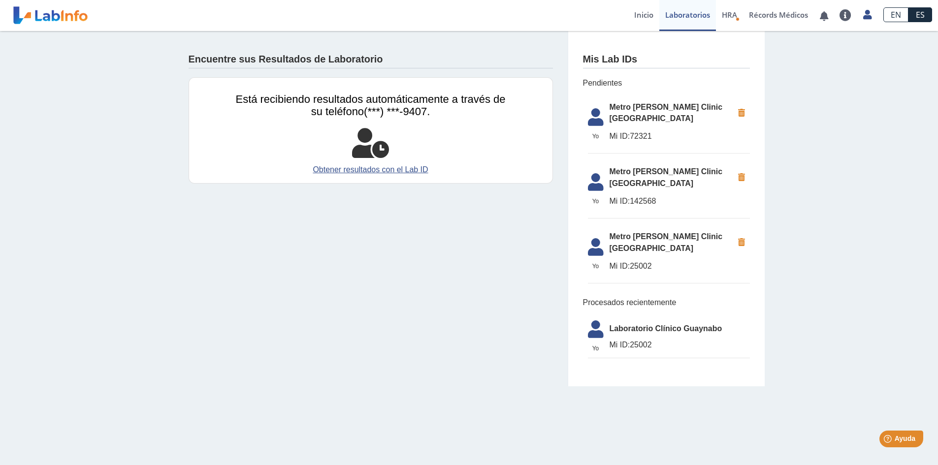
click at [627, 132] on span "Mi ID:" at bounding box center [620, 136] width 21 height 8
click at [650, 196] on span "Mi ID: 142568" at bounding box center [672, 202] width 124 height 12
click at [744, 111] on icon at bounding box center [741, 113] width 17 height 18
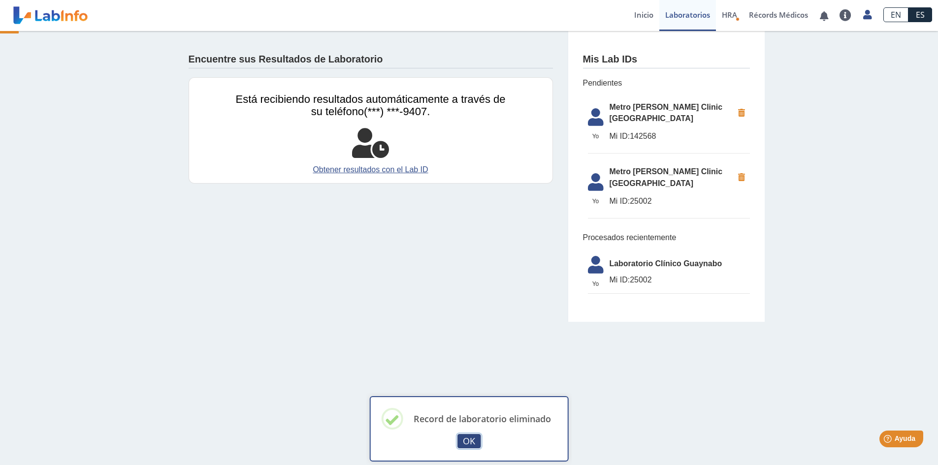
click at [471, 443] on button "OK" at bounding box center [470, 441] width 24 height 14
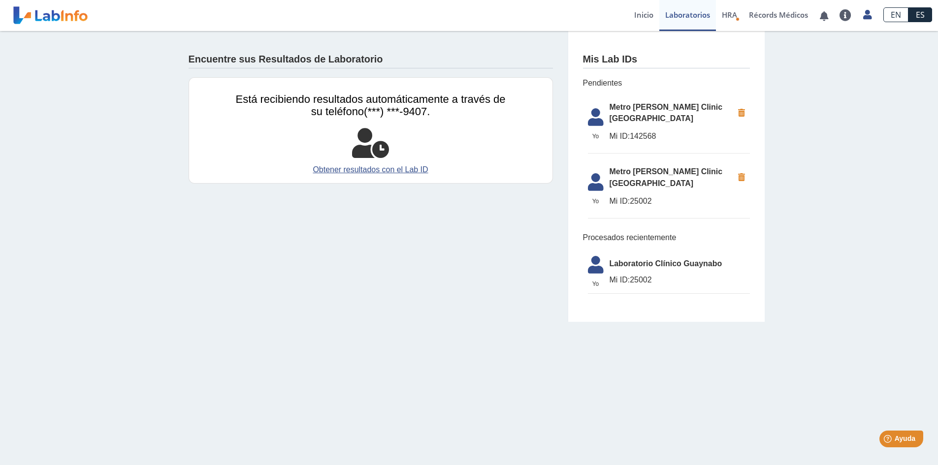
click at [743, 169] on icon at bounding box center [741, 178] width 17 height 18
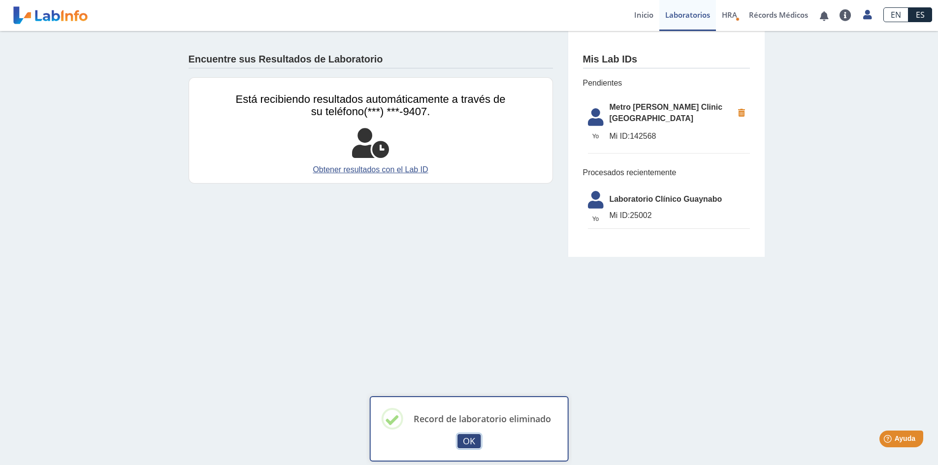
click at [464, 443] on button "OK" at bounding box center [470, 441] width 24 height 14
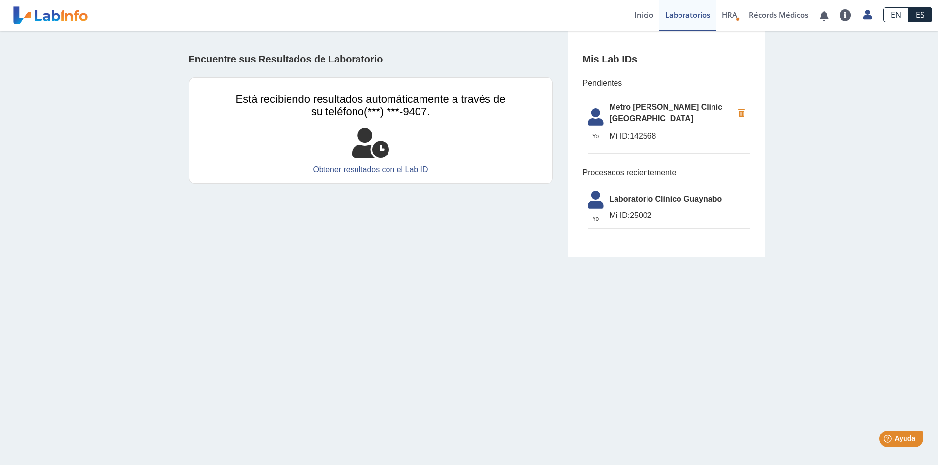
click at [634, 131] on span "Mi ID: 142568" at bounding box center [672, 137] width 124 height 12
click at [651, 103] on span "Metro [PERSON_NAME] Clinic [GEOGRAPHIC_DATA]" at bounding box center [672, 113] width 124 height 24
click at [648, 115] on li "Yo Yo Metro Pavia Clinic Bella Vista Mi ID: 142568" at bounding box center [669, 126] width 162 height 58
click at [644, 131] on span "Mi ID: 142568" at bounding box center [672, 137] width 124 height 12
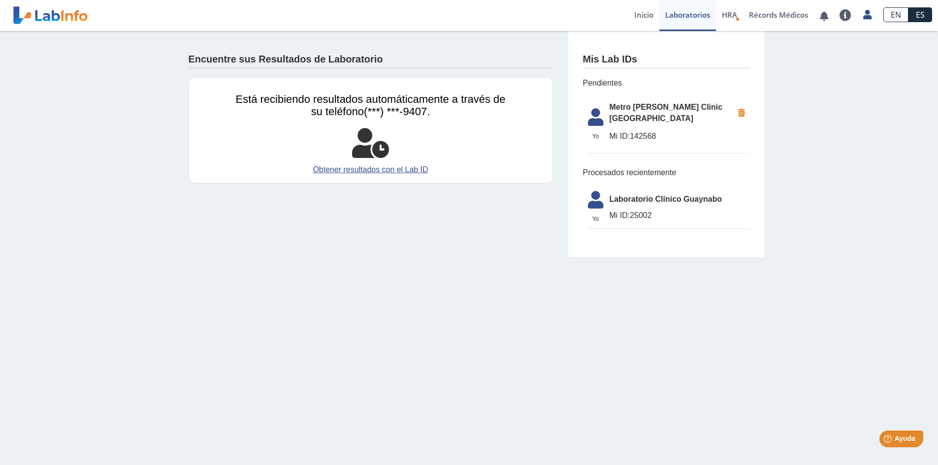
click at [612, 132] on span "Mi ID:" at bounding box center [620, 136] width 21 height 8
click at [634, 11] on link "Inicio" at bounding box center [643, 15] width 31 height 31
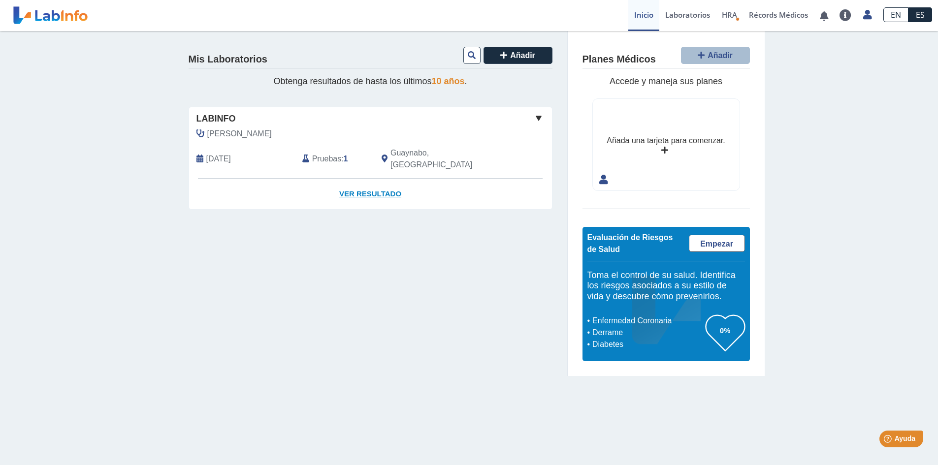
click at [376, 187] on link "Ver Resultado" at bounding box center [370, 194] width 363 height 31
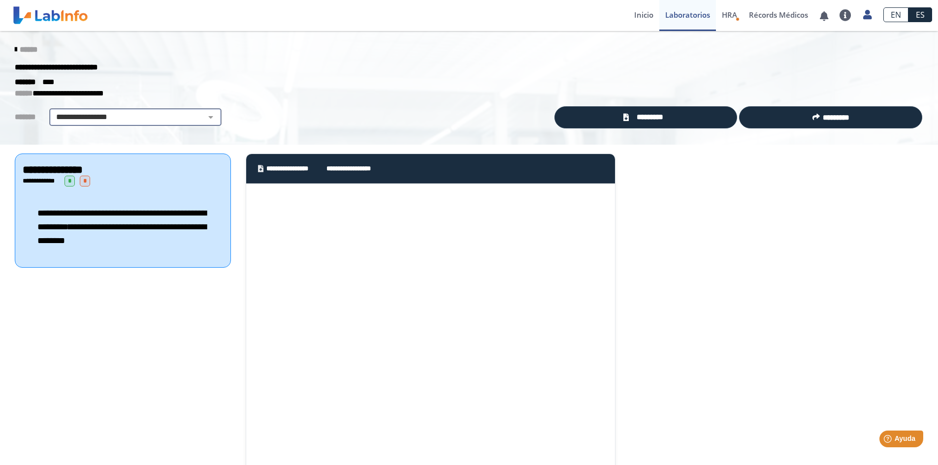
click at [172, 117] on select "**********" at bounding box center [135, 117] width 166 height 12
select select "**********"
click at [52, 111] on select "**********" at bounding box center [135, 117] width 166 height 12
click at [91, 219] on div "**********" at bounding box center [123, 227] width 200 height 61
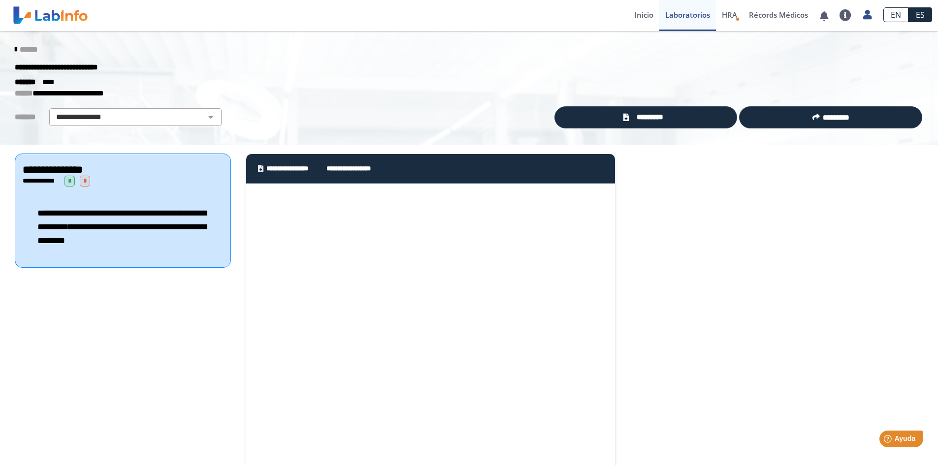
click at [125, 240] on span "**********" at bounding box center [121, 234] width 169 height 23
drag, startPoint x: 128, startPoint y: 236, endPoint x: 129, endPoint y: 220, distance: 16.3
click at [128, 234] on span "**********" at bounding box center [121, 234] width 169 height 23
click at [204, 119] on select "**********" at bounding box center [135, 117] width 166 height 12
select select
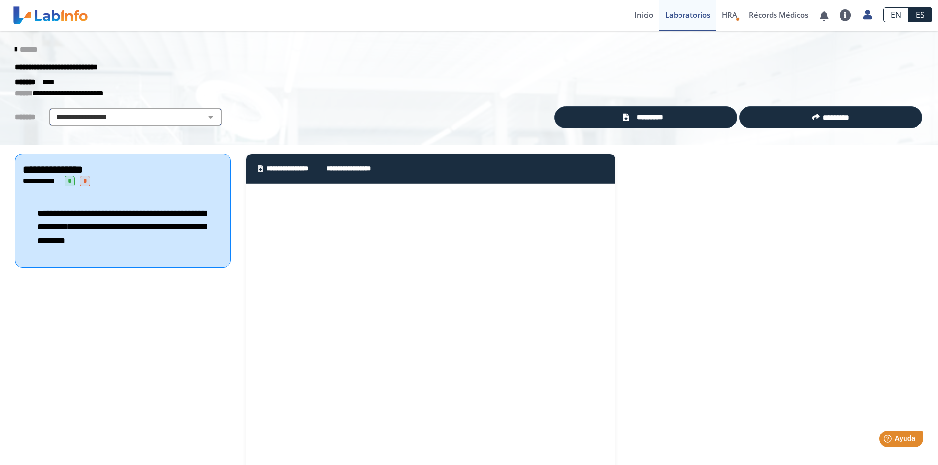
click at [52, 111] on select "**********" at bounding box center [135, 117] width 166 height 12
click at [641, 13] on link "Inicio" at bounding box center [643, 15] width 31 height 31
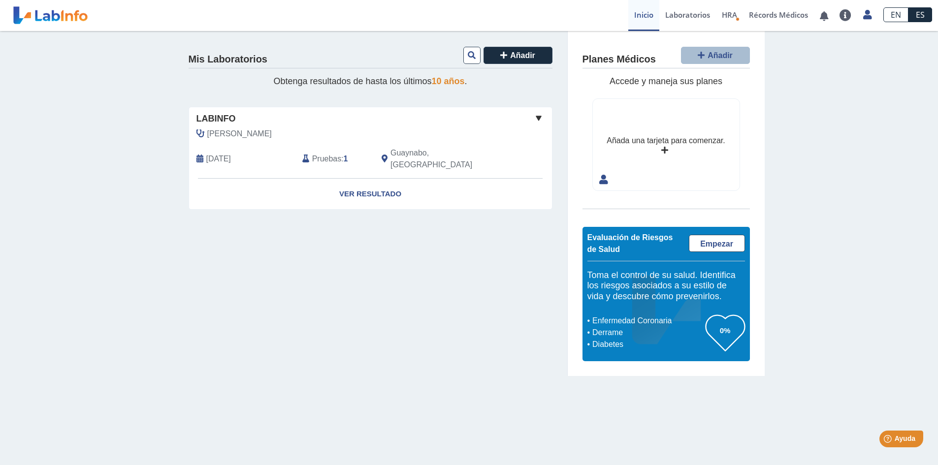
click at [642, 17] on link "Inicio" at bounding box center [643, 15] width 31 height 31
click at [697, 18] on link "Laboratorios" at bounding box center [687, 15] width 57 height 31
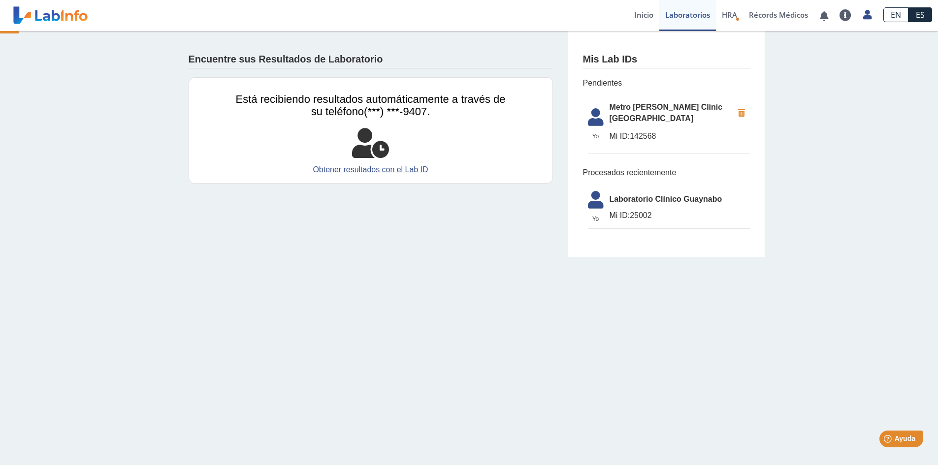
click at [634, 131] on span "Mi ID: 142568" at bounding box center [672, 137] width 124 height 12
click at [681, 194] on span "Laboratorio Clínico Guaynabo" at bounding box center [680, 200] width 140 height 12
click at [627, 211] on span "Mi ID:" at bounding box center [620, 215] width 21 height 8
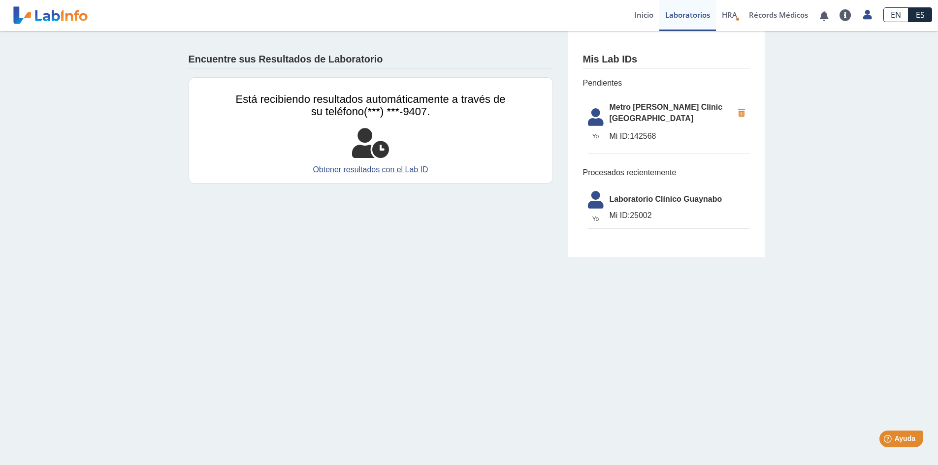
click at [631, 194] on span "Laboratorio Clínico Guaynabo" at bounding box center [680, 200] width 140 height 12
click at [726, 14] on span "HRA" at bounding box center [729, 15] width 15 height 10
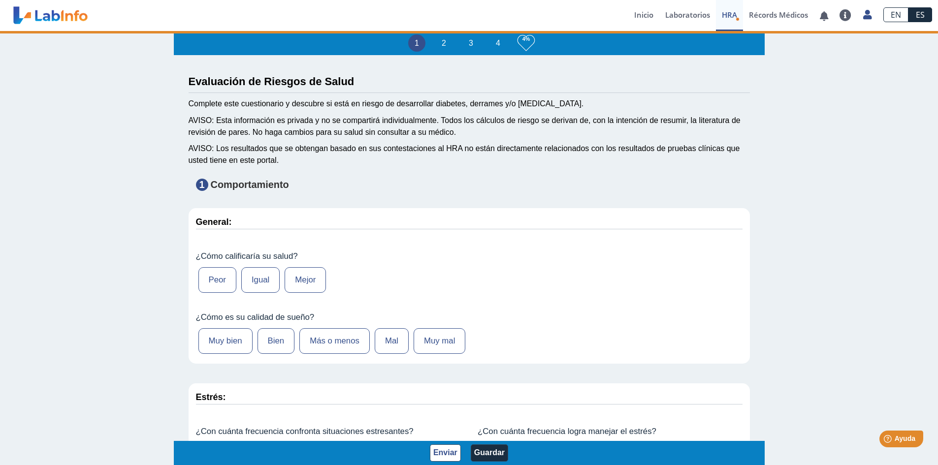
type input "Kamila Toyos"
type input "2005-11-14"
select select
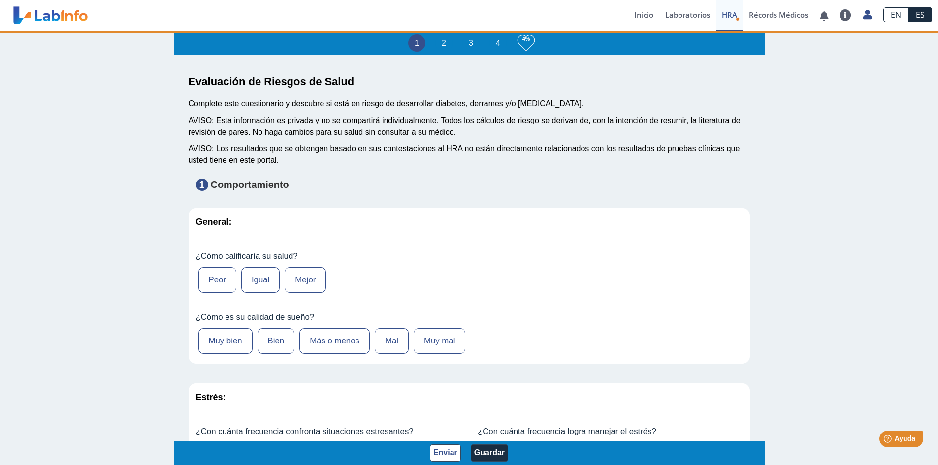
select select
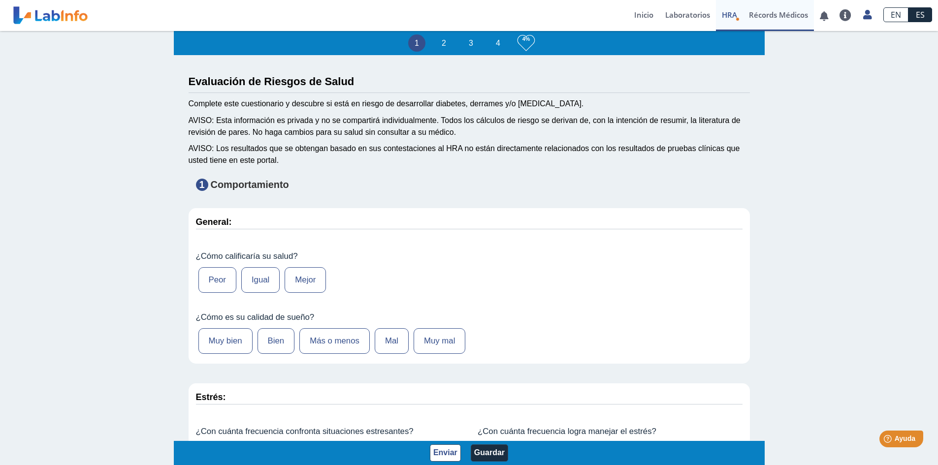
click at [772, 10] on link "Récords Médicos" at bounding box center [778, 15] width 71 height 31
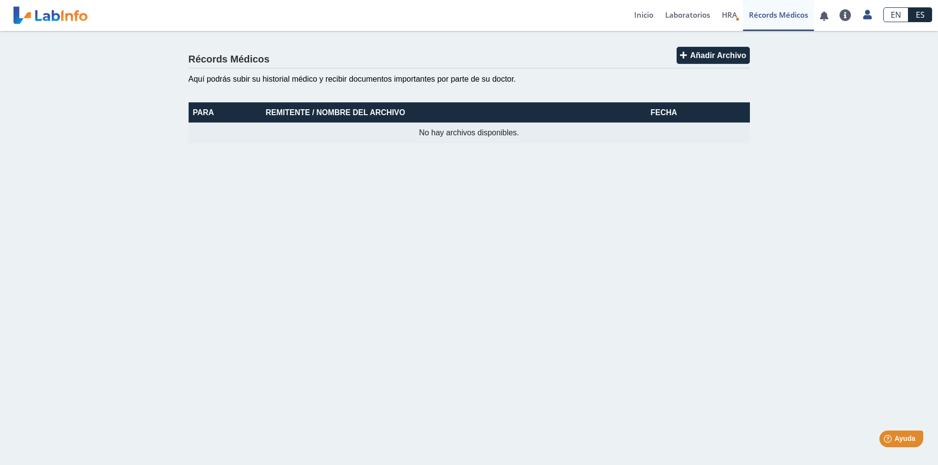
click at [450, 129] on span "No hay archivos disponibles." at bounding box center [469, 133] width 100 height 8
click at [826, 14] on link at bounding box center [824, 15] width 20 height 7
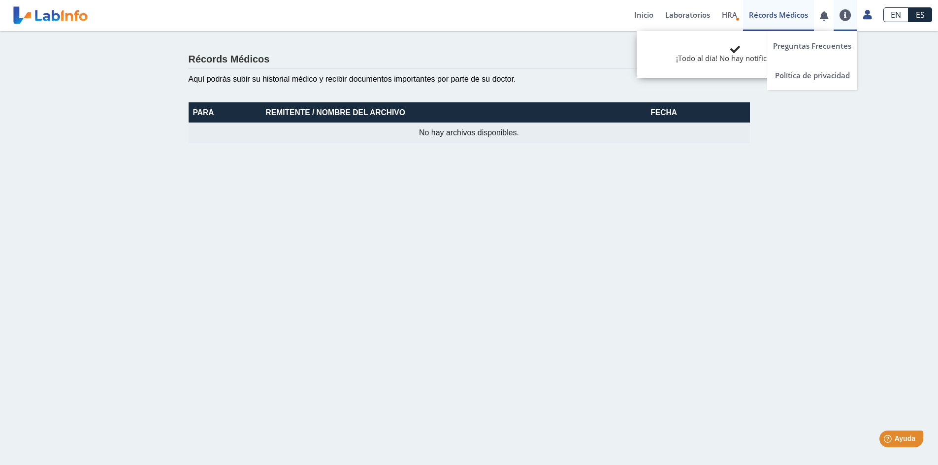
click at [844, 16] on link at bounding box center [846, 15] width 24 height 12
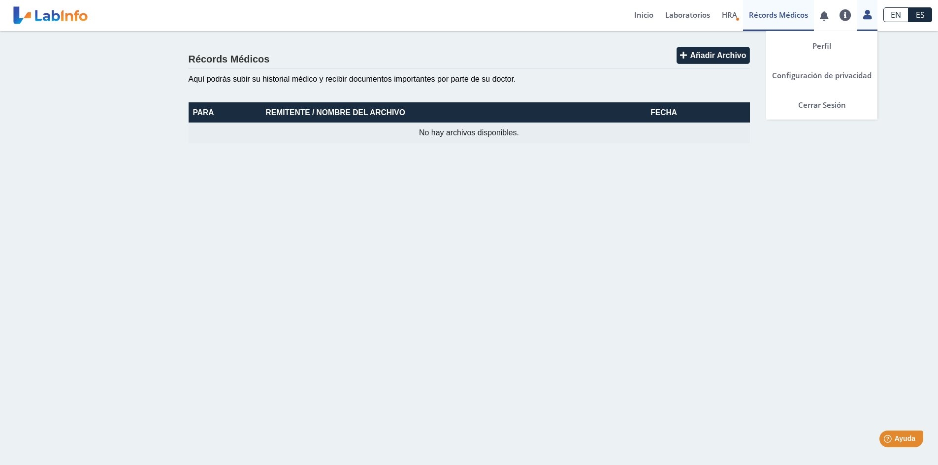
click at [868, 15] on icon at bounding box center [867, 14] width 8 height 7
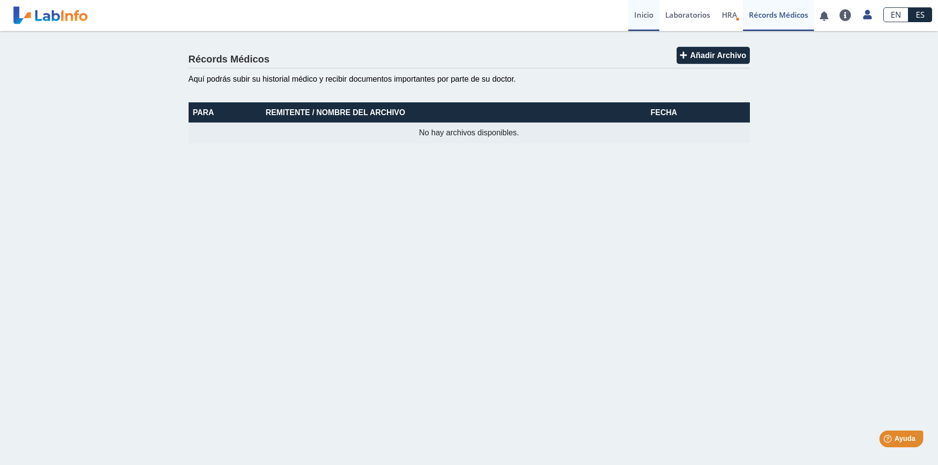
click at [646, 14] on link "Inicio" at bounding box center [643, 15] width 31 height 31
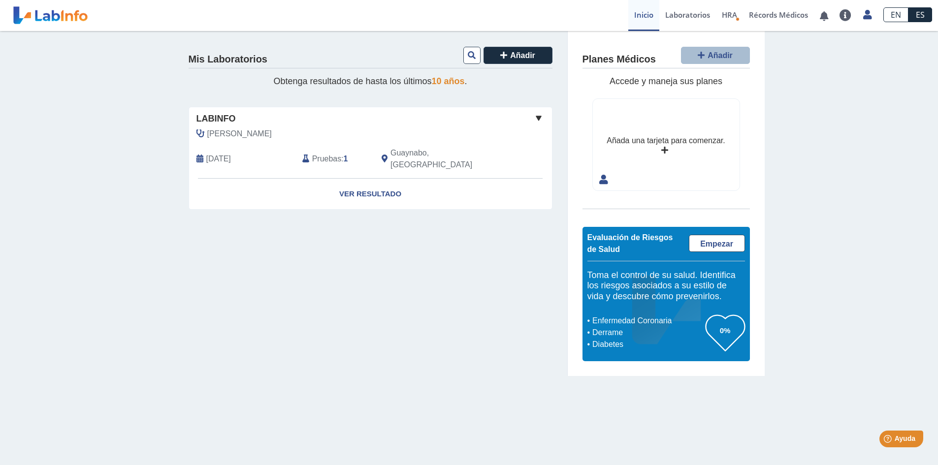
click at [200, 155] on icon at bounding box center [200, 159] width 7 height 8
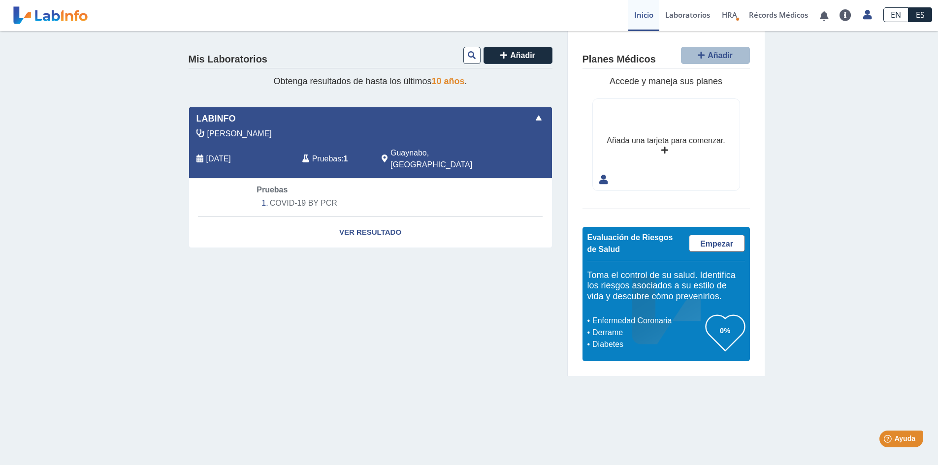
click at [538, 120] on span at bounding box center [539, 118] width 12 height 12
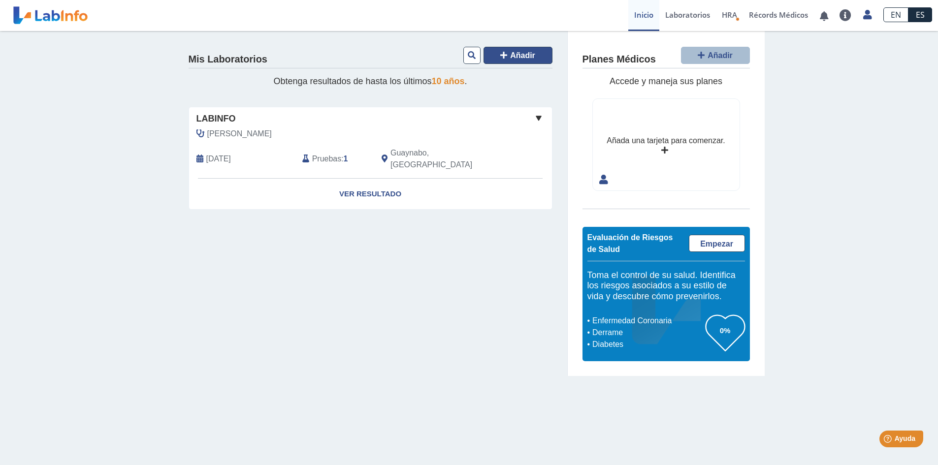
click at [504, 51] on button "Añadir" at bounding box center [518, 55] width 69 height 17
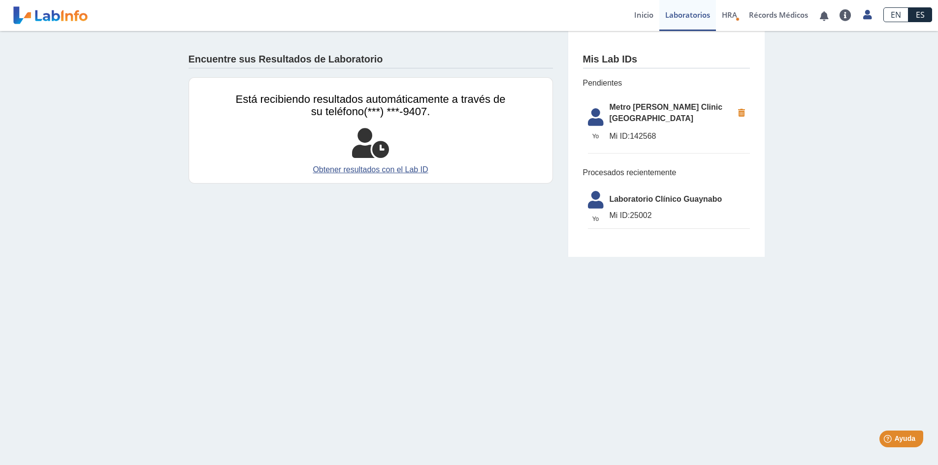
click at [645, 131] on span "Mi ID: 142568" at bounding box center [672, 137] width 124 height 12
click at [642, 131] on span "Mi ID: 142568" at bounding box center [672, 137] width 124 height 12
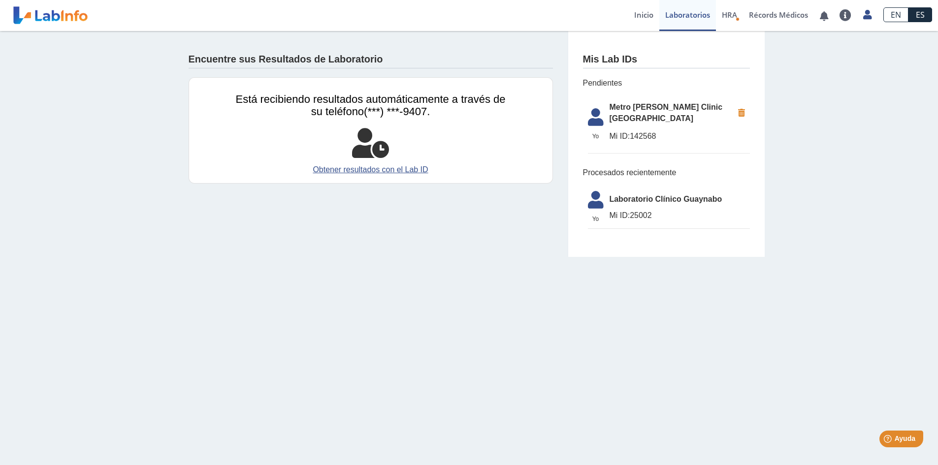
click at [615, 117] on li "Yo Yo Metro Pavia Clinic Bella Vista Mi ID: 142568" at bounding box center [669, 126] width 162 height 58
click at [612, 132] on span "Mi ID:" at bounding box center [620, 136] width 21 height 8
click at [390, 174] on link "Obtener resultados con el Lab ID" at bounding box center [371, 170] width 270 height 12
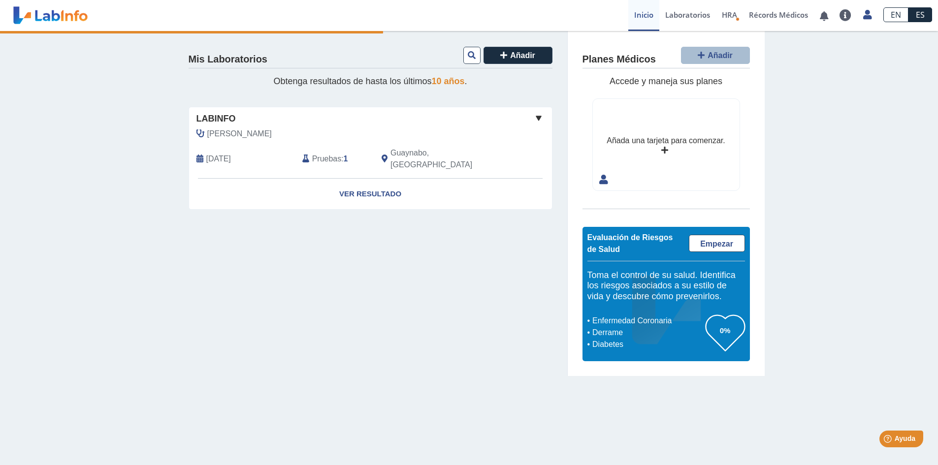
click at [539, 120] on span at bounding box center [539, 118] width 12 height 12
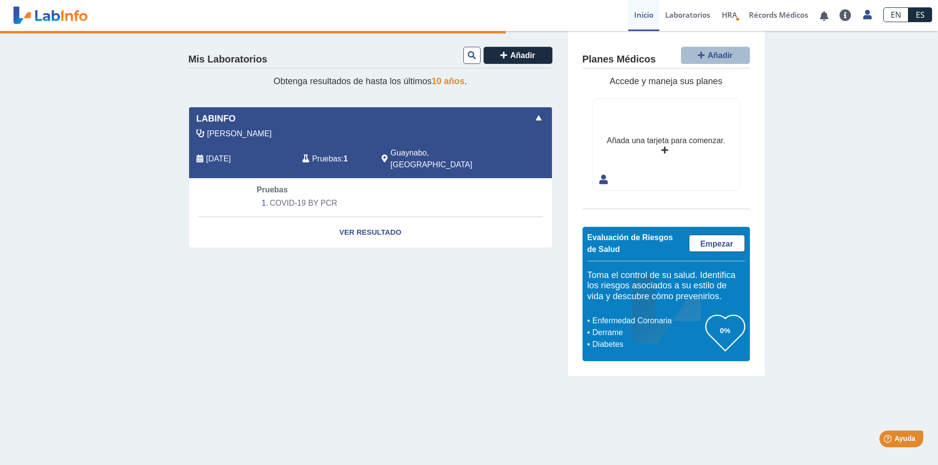
click at [539, 120] on span at bounding box center [539, 118] width 12 height 12
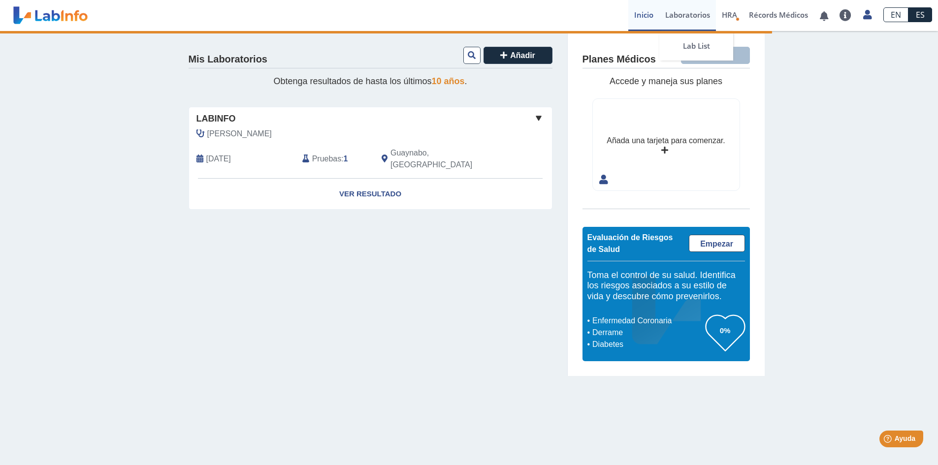
click at [688, 12] on link "Laboratorios" at bounding box center [687, 15] width 57 height 31
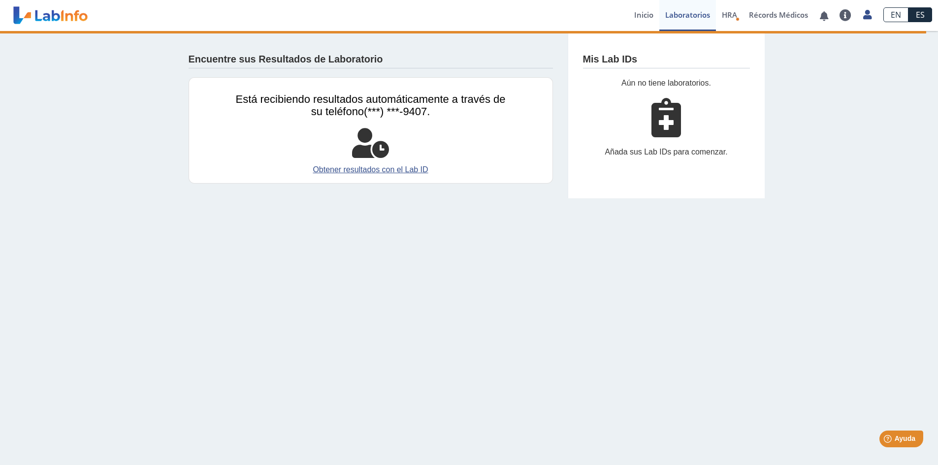
click at [384, 151] on icon at bounding box center [370, 144] width 37 height 30
click at [379, 169] on link "Obtener resultados con el Lab ID" at bounding box center [371, 170] width 270 height 12
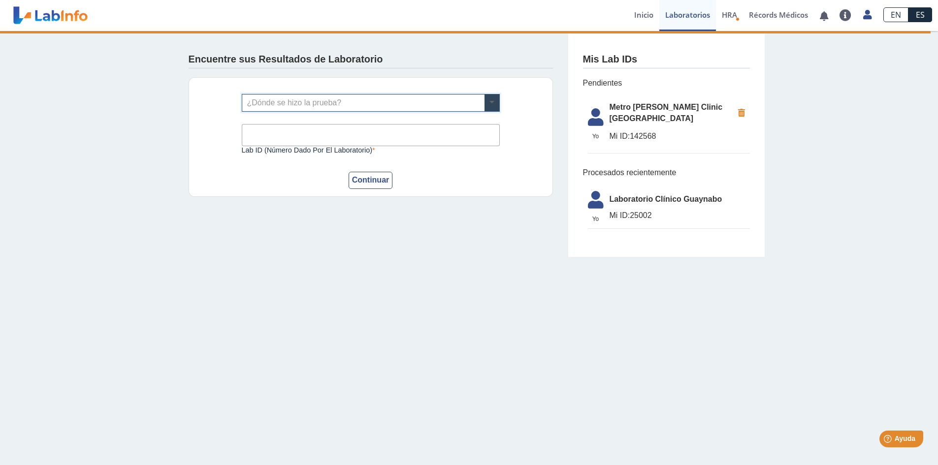
click at [491, 103] on span at bounding box center [492, 103] width 15 height 17
click at [629, 117] on li "Yo Yo Metro [PERSON_NAME] Clinic [GEOGRAPHIC_DATA] ID: 142568" at bounding box center [669, 126] width 162 height 58
click at [636, 131] on span "Mi ID: 142568" at bounding box center [672, 137] width 124 height 12
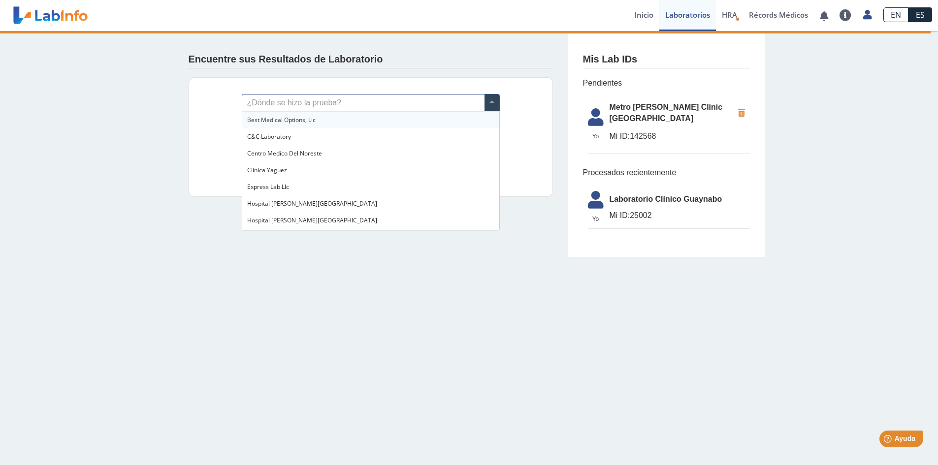
click at [491, 104] on span at bounding box center [492, 103] width 15 height 17
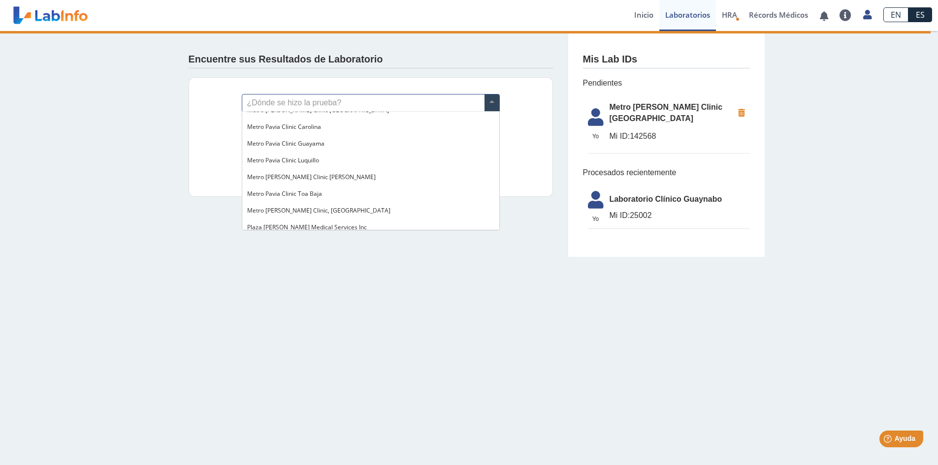
scroll to position [704, 0]
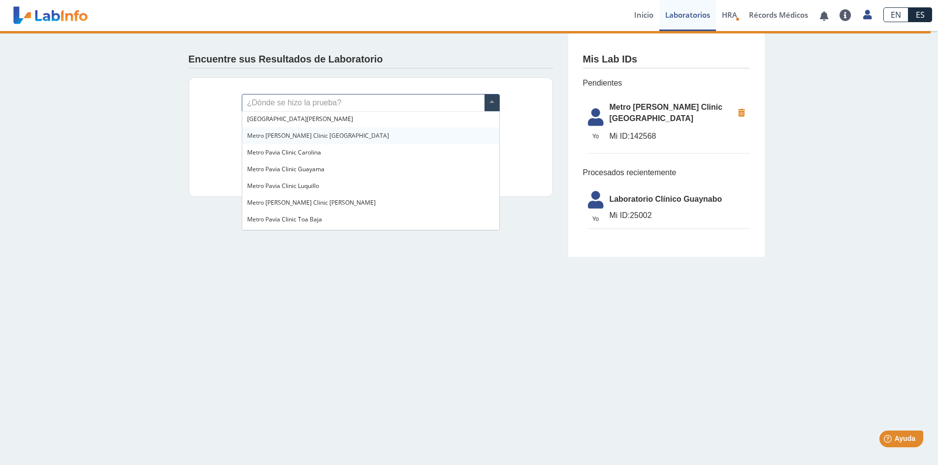
click at [322, 138] on span "Metro [PERSON_NAME] Clinic [GEOGRAPHIC_DATA]" at bounding box center [318, 136] width 142 height 8
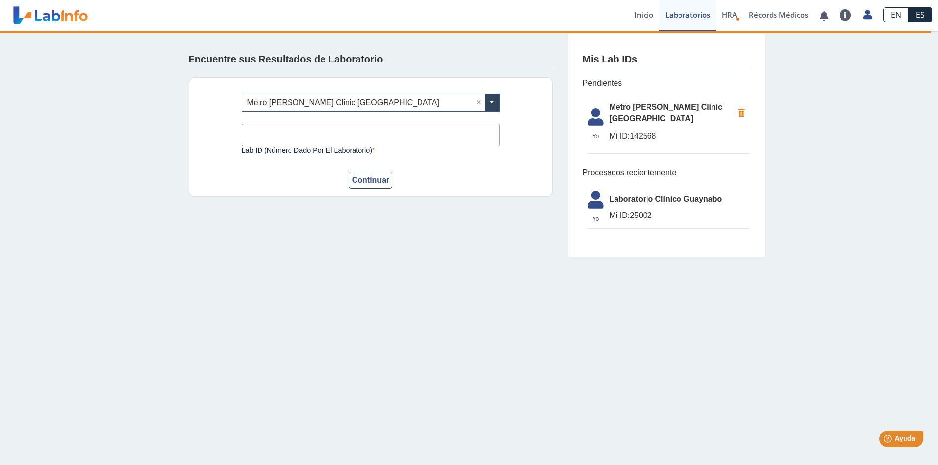
click at [325, 138] on input "Lab ID (número dado por el laboratorio)" at bounding box center [371, 135] width 258 height 22
click at [464, 167] on form "¿Dónde se hizo la prueba? × Metro [PERSON_NAME] Clinic Bella Vista × Lab ID (nú…" at bounding box center [371, 141] width 258 height 95
click at [413, 129] on input "Lab ID (número dado por el laboratorio)" at bounding box center [371, 135] width 258 height 22
type input "142568"
click at [371, 181] on button "Continuar" at bounding box center [371, 180] width 44 height 17
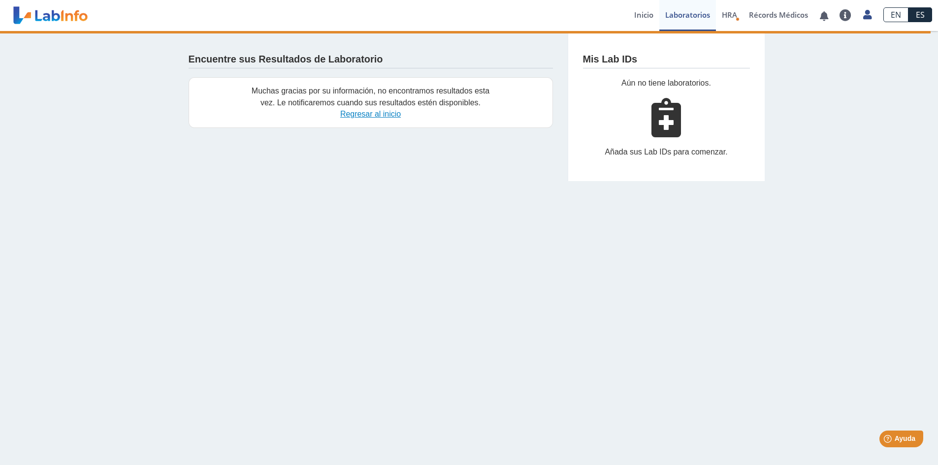
click at [382, 112] on link "Regresar al inicio" at bounding box center [370, 114] width 61 height 8
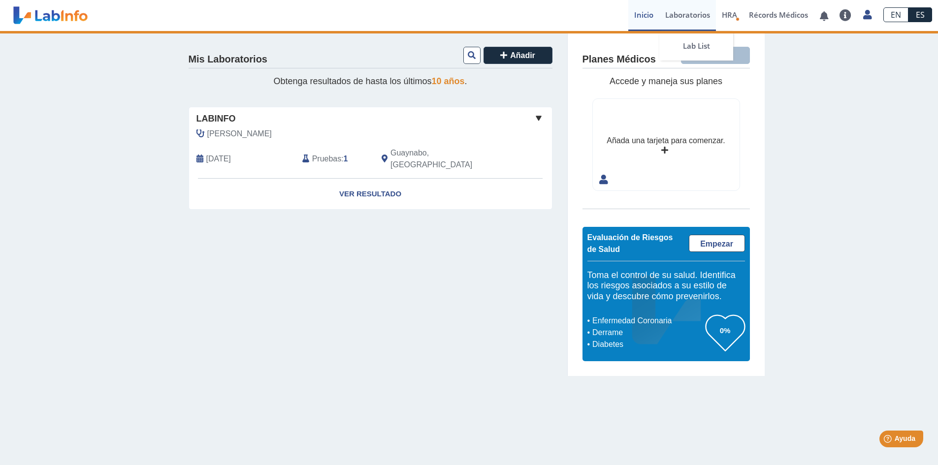
click at [673, 9] on link "Laboratorios" at bounding box center [687, 15] width 57 height 31
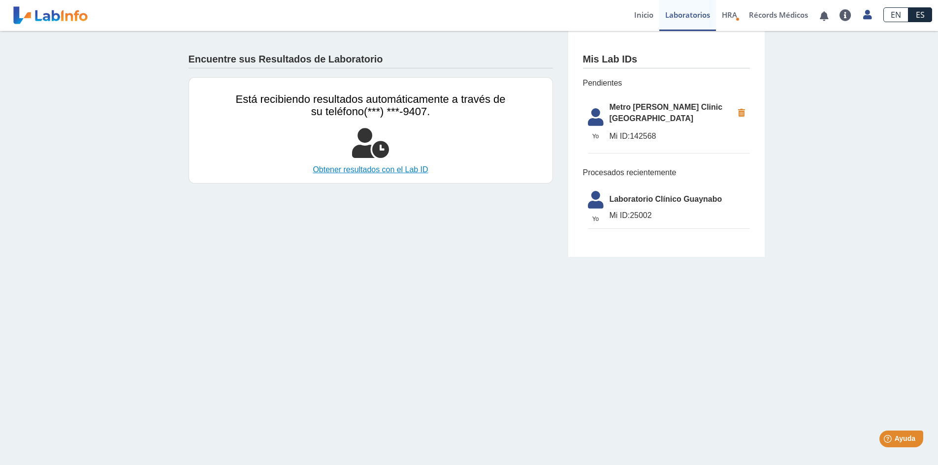
click at [398, 169] on link "Obtener resultados con el Lab ID" at bounding box center [371, 170] width 270 height 12
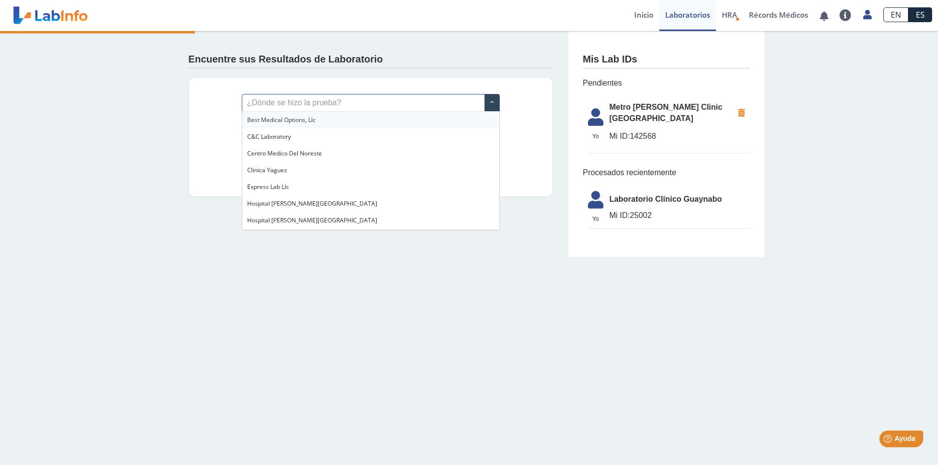
click at [393, 105] on input "text" at bounding box center [370, 103] width 257 height 17
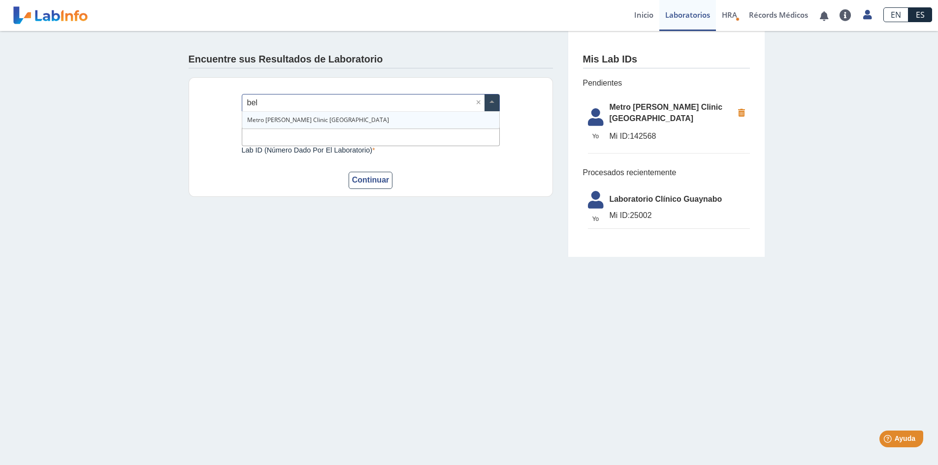
type input "bell"
click at [359, 121] on div "Metro [PERSON_NAME] Clinic [GEOGRAPHIC_DATA]" at bounding box center [370, 120] width 257 height 17
click at [342, 136] on input "Lab ID (número dado por el laboratorio)" at bounding box center [371, 135] width 258 height 22
type input "142568"
click at [375, 178] on button "Continuar" at bounding box center [371, 180] width 44 height 17
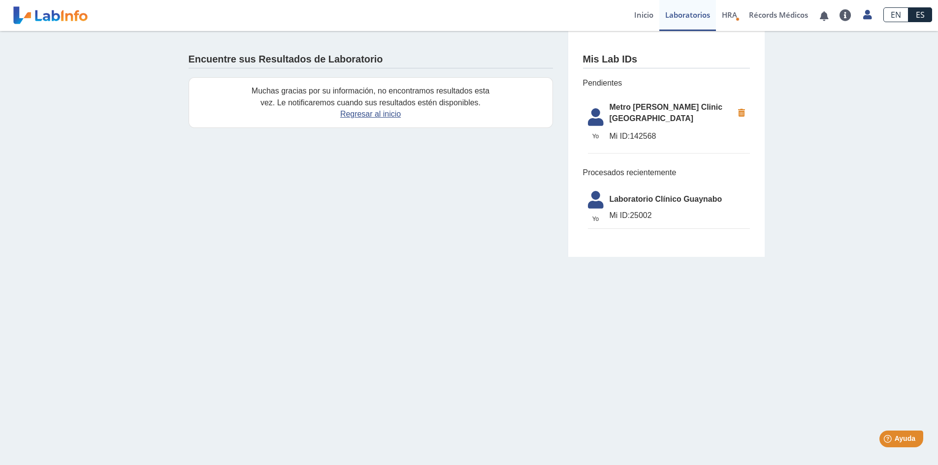
click at [640, 119] on li "Yo Yo Metro Pavia Clinic Bella Vista Mi ID: 142568" at bounding box center [669, 126] width 162 height 58
click at [596, 132] on span "Yo" at bounding box center [596, 136] width 28 height 9
click at [375, 115] on link "Regresar al inicio" at bounding box center [370, 114] width 61 height 8
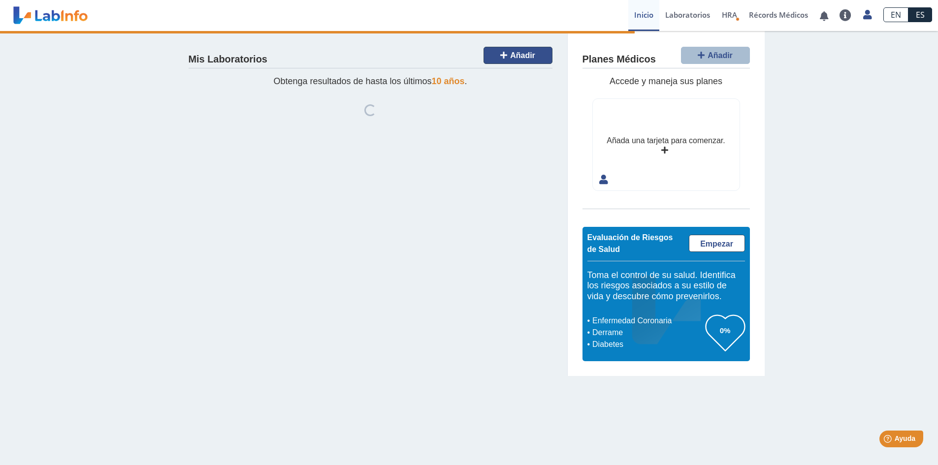
click at [509, 54] on button "Añadir" at bounding box center [518, 55] width 69 height 17
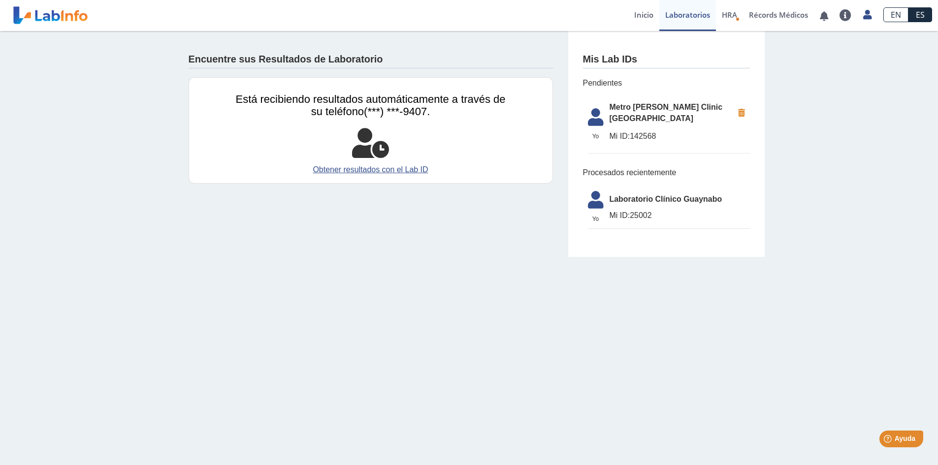
click at [633, 131] on span "Mi ID: 142568" at bounding box center [672, 137] width 124 height 12
click at [754, 120] on div "Mis Lab IDs Pendientes Yo Yo Metro [PERSON_NAME] Clinic [GEOGRAPHIC_DATA] ID: 1…" at bounding box center [666, 144] width 197 height 226
click at [731, 193] on li "Yo Yo Laboratorio Clínico Guaynabo Mi ID: 25002" at bounding box center [669, 207] width 162 height 43
